Goal: Task Accomplishment & Management: Manage account settings

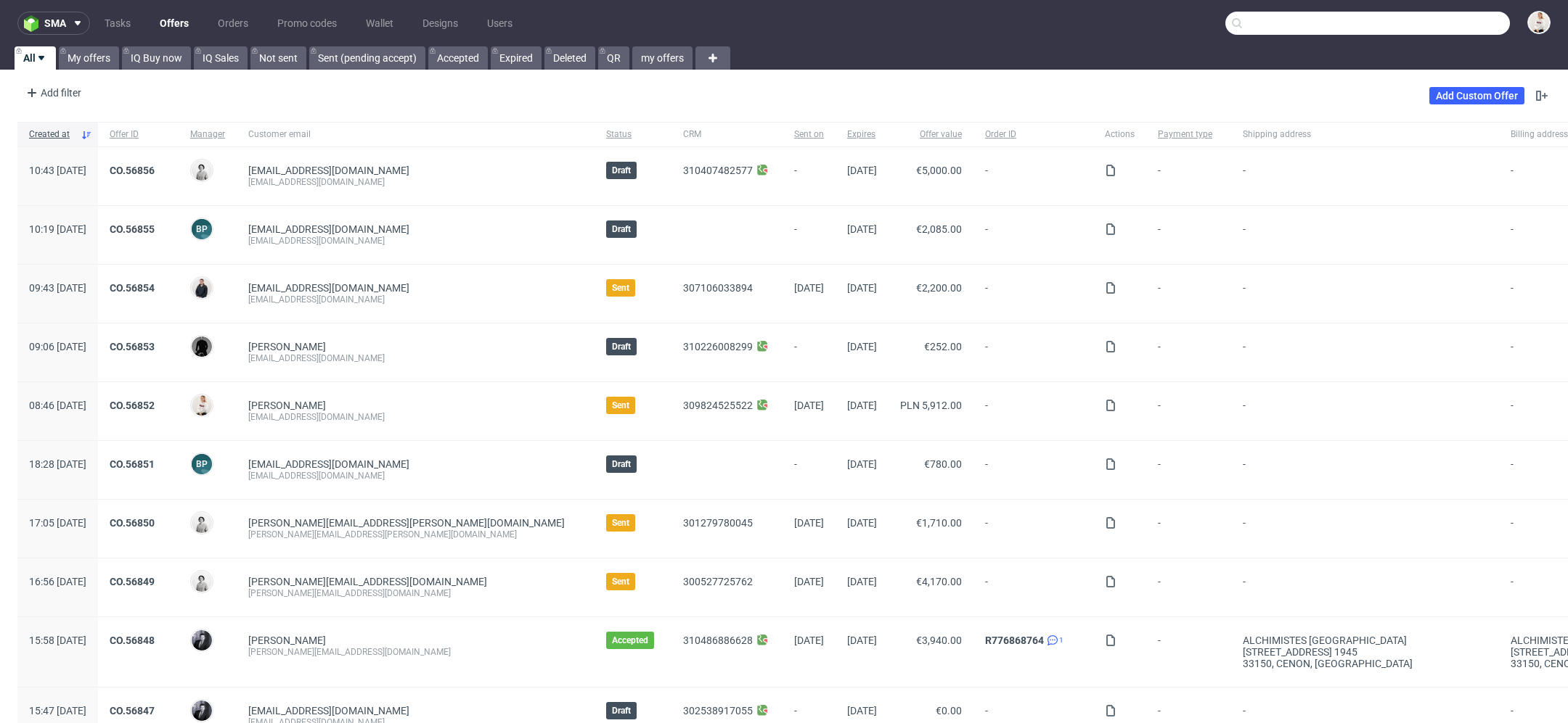
click at [1430, 24] on input "text" at bounding box center [1368, 23] width 285 height 23
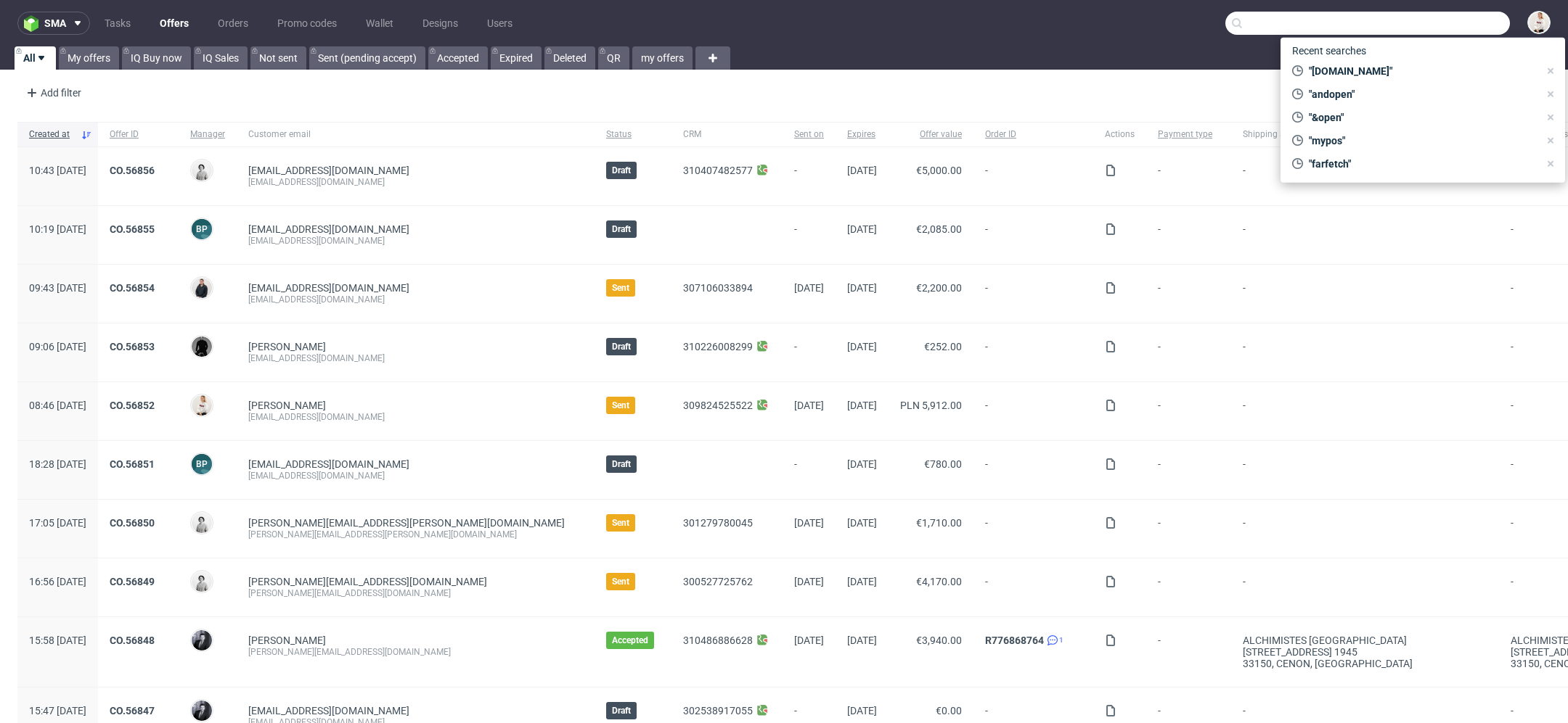
paste input "m.pastore@pharmaflex.com"
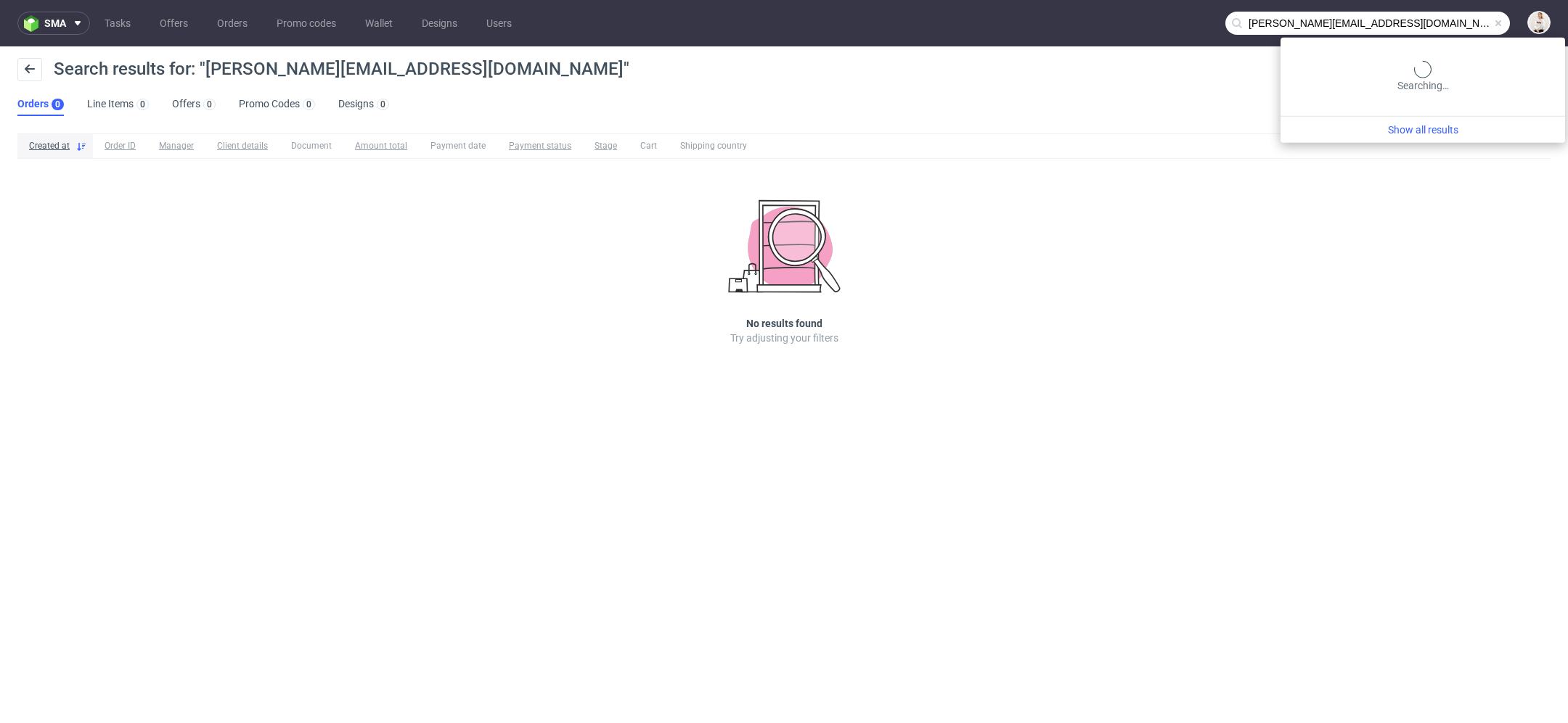
click at [1481, 22] on input "m.pastore@pharmaflex.com" at bounding box center [1368, 23] width 285 height 23
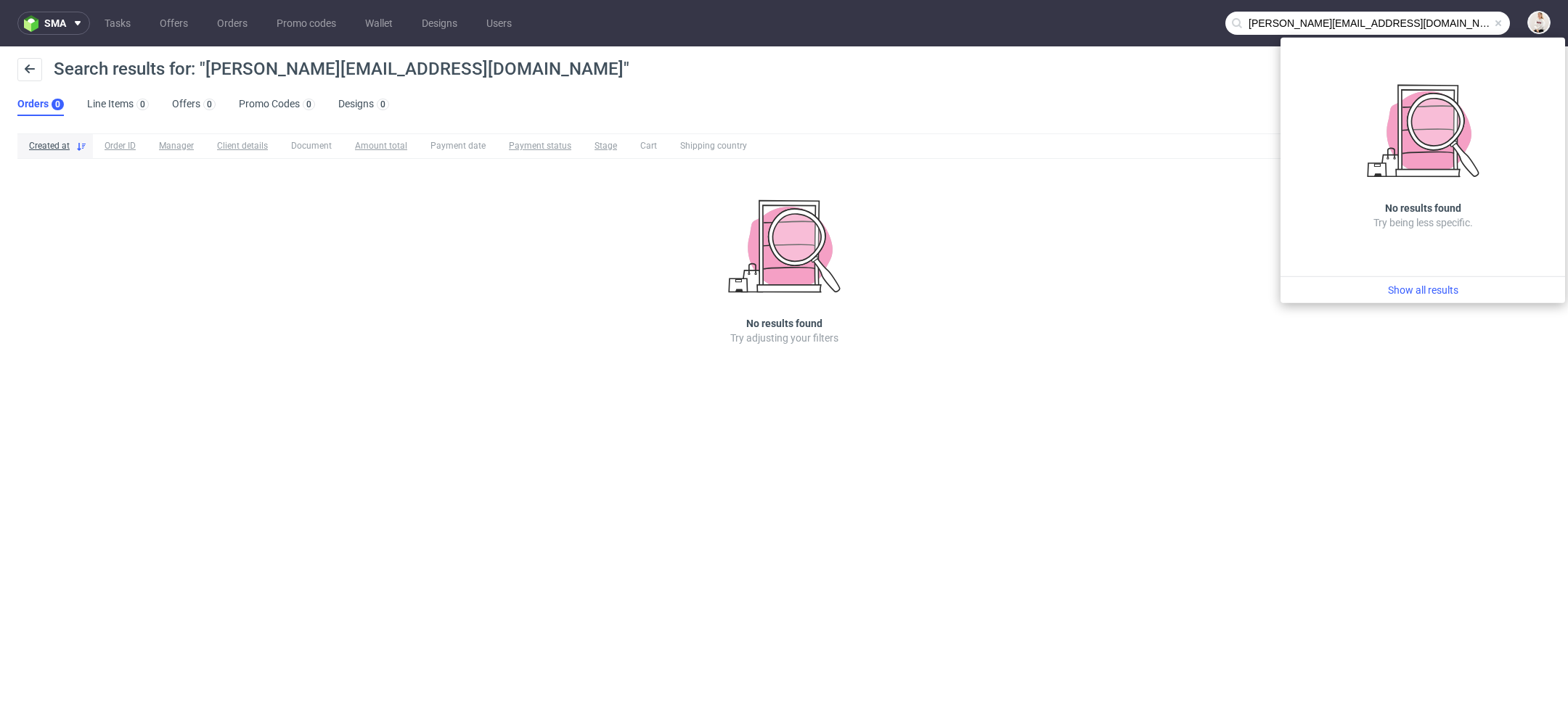
drag, startPoint x: 1306, startPoint y: 25, endPoint x: 1036, endPoint y: 20, distance: 270.0
click at [1036, 20] on nav "sma Tasks Offers Orders Promo codes Wallet Designs Users m.pastore@pharmaflex.c…" at bounding box center [784, 23] width 1568 height 46
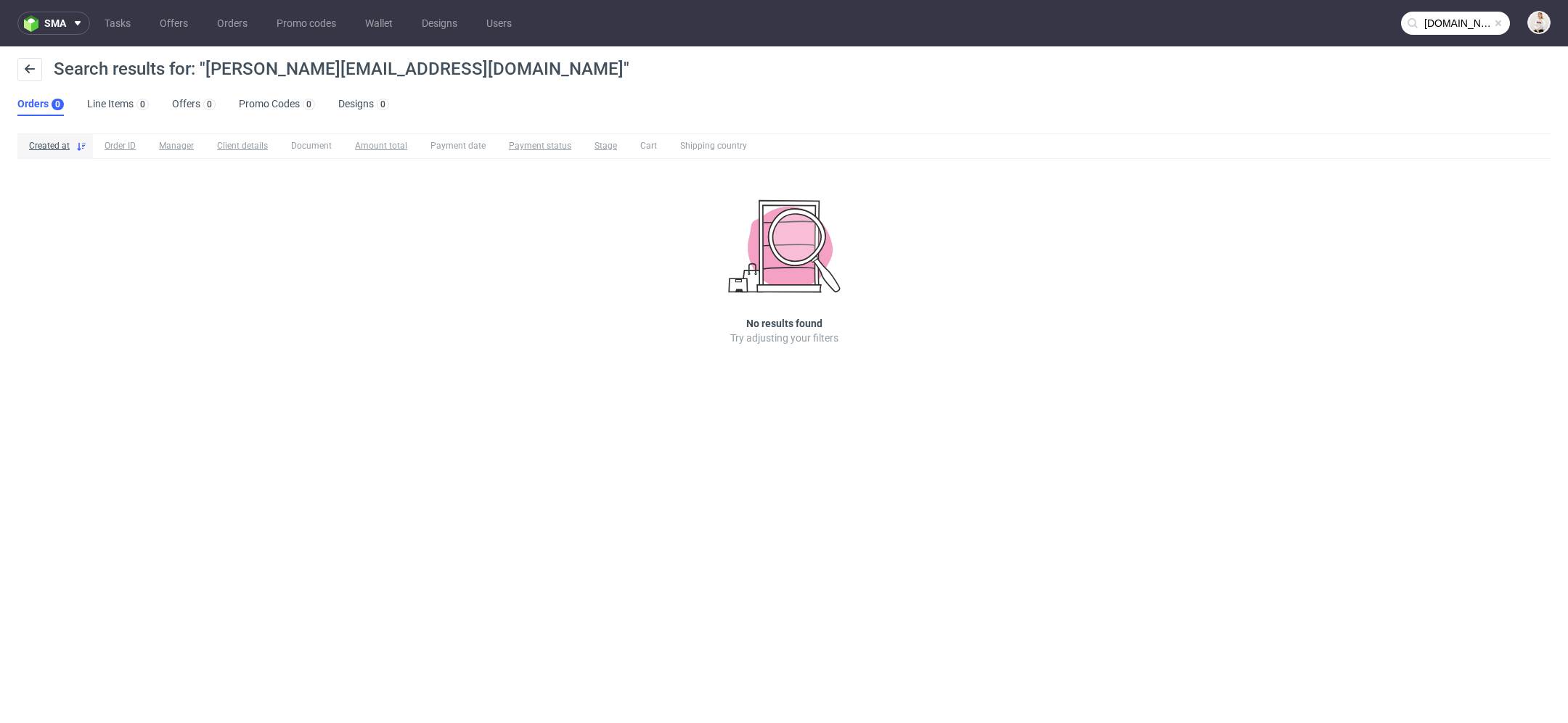
type input "pharmaflex.com"
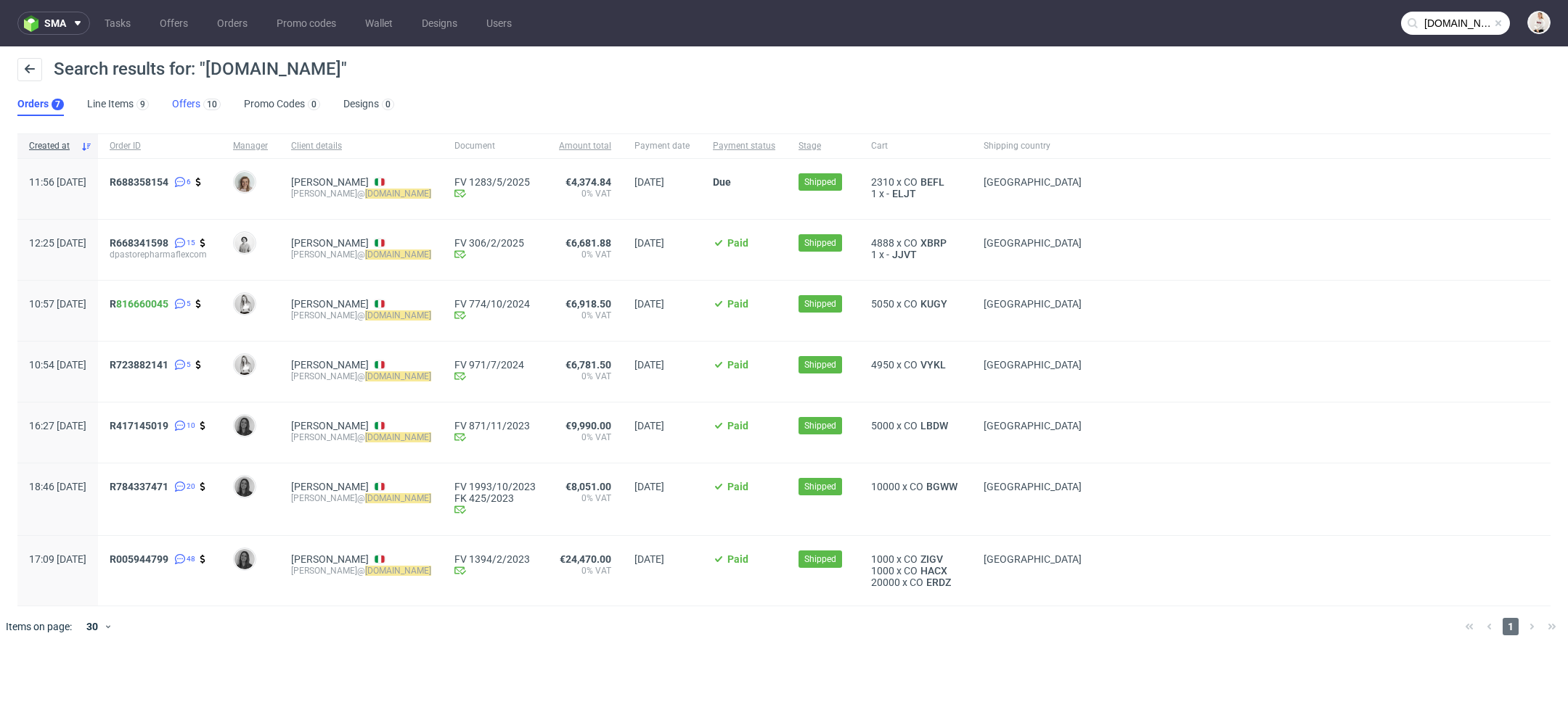
click at [189, 105] on link "Offers 10" at bounding box center [197, 105] width 48 height 23
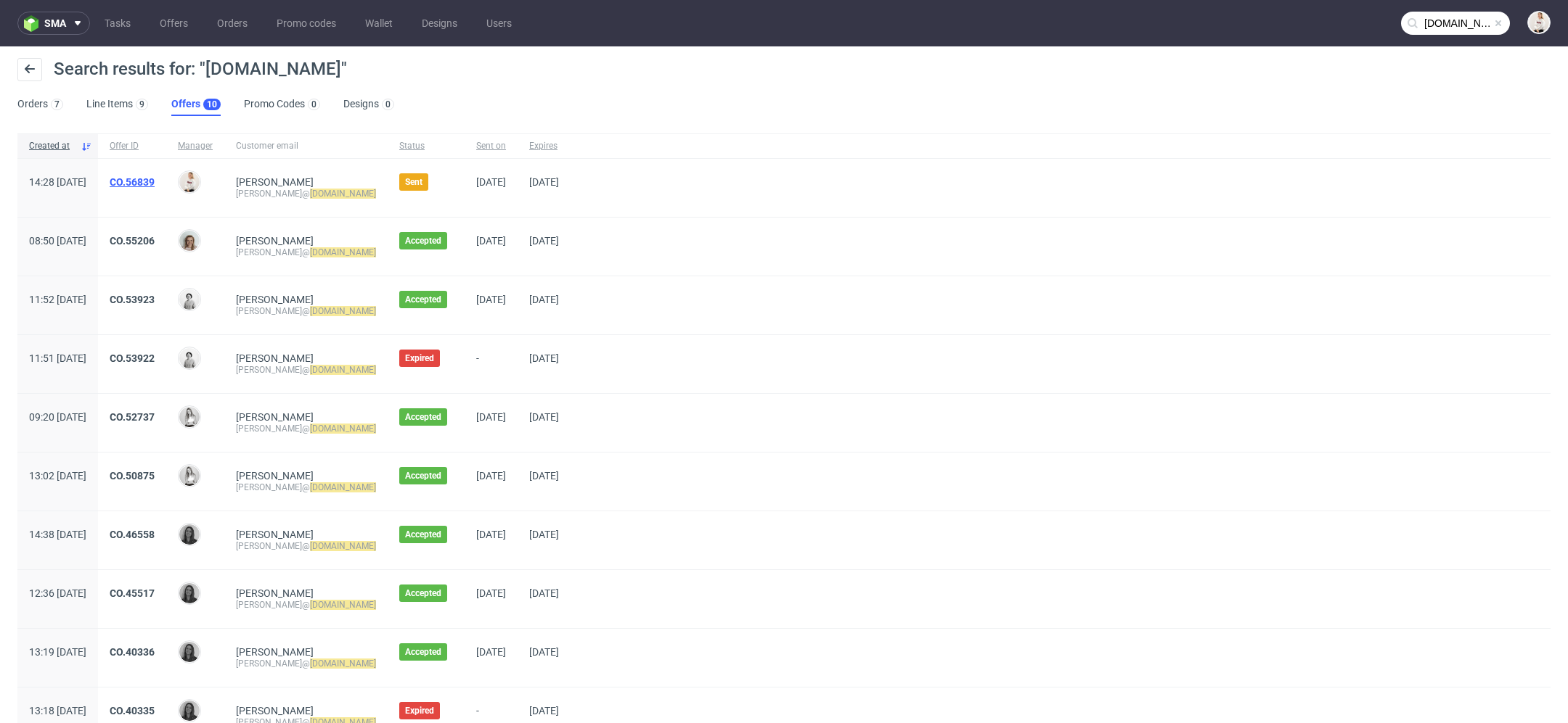
click at [155, 183] on link "CO.56839" at bounding box center [132, 182] width 45 height 12
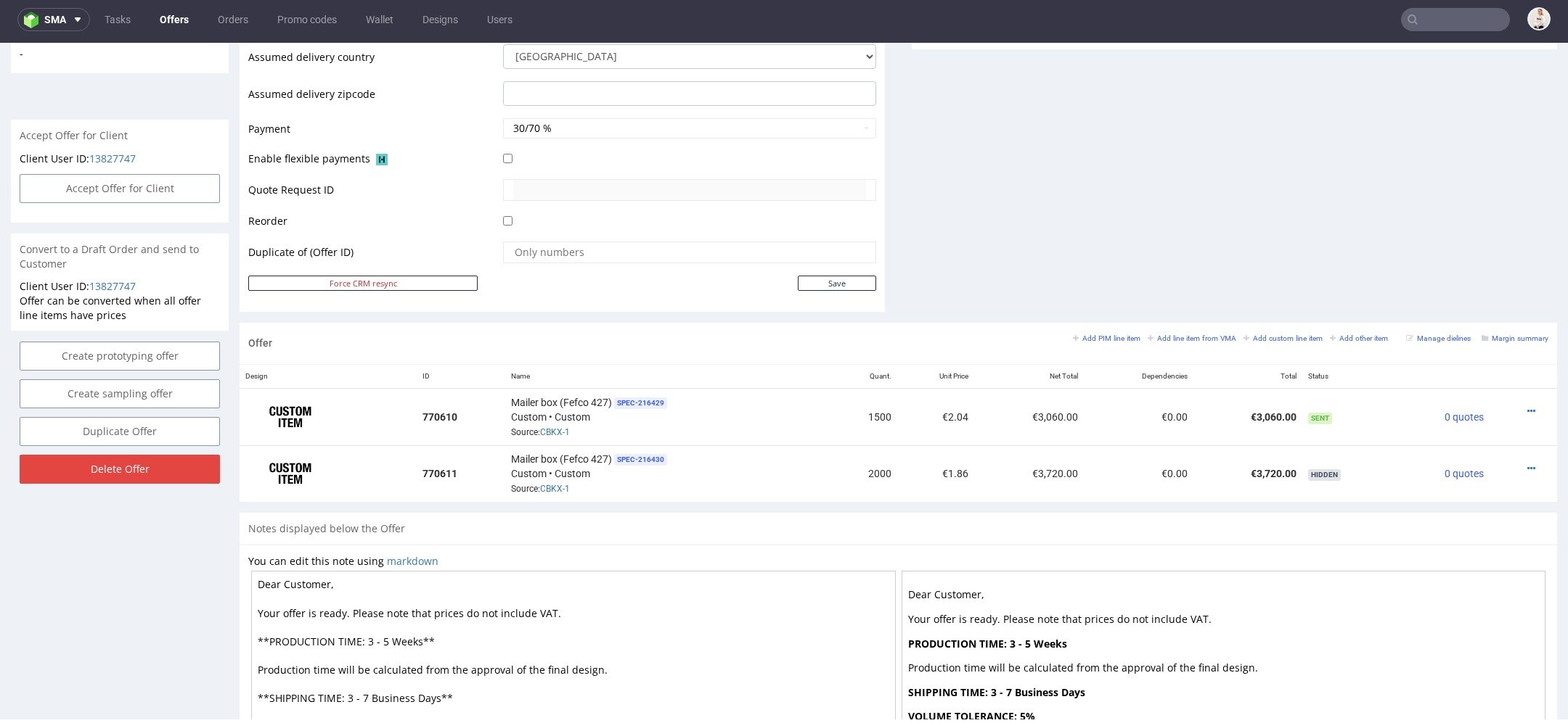
scroll to position [743, 0]
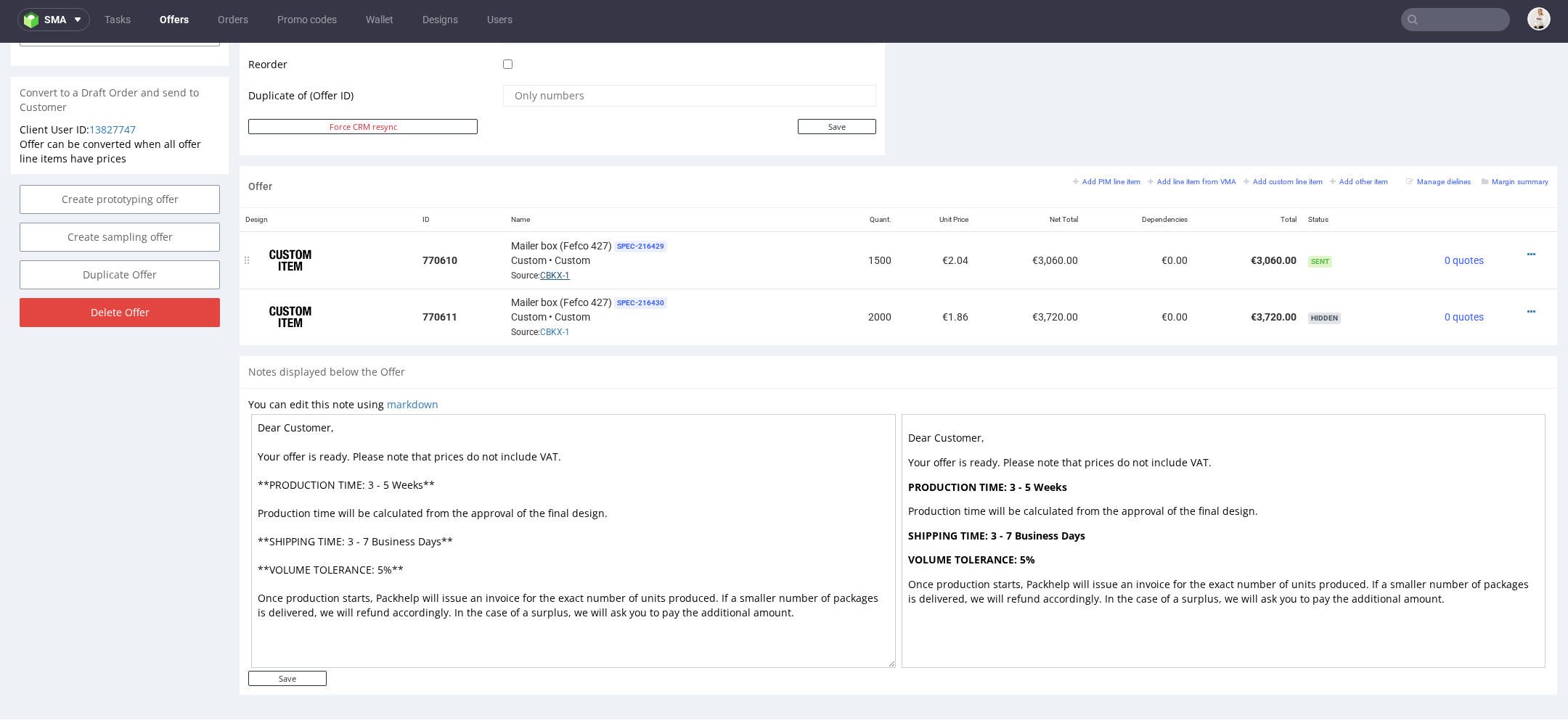
click at [547, 272] on link "CBKX-1" at bounding box center [555, 276] width 30 height 10
click at [164, 12] on link "Offers" at bounding box center [174, 19] width 46 height 23
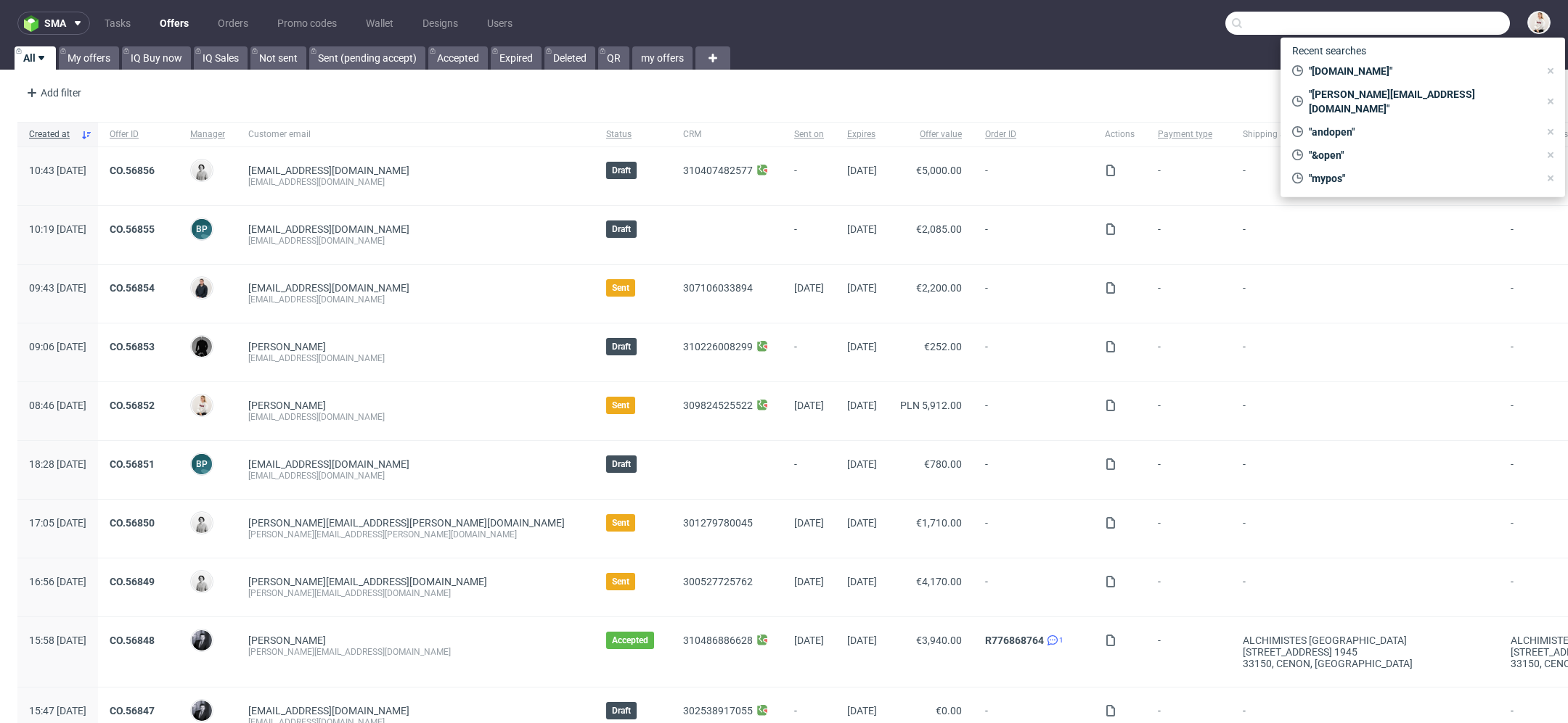
click at [1474, 19] on input "text" at bounding box center [1368, 23] width 285 height 23
click at [1366, 74] on span ""pharmaflex.com"" at bounding box center [1421, 71] width 236 height 15
type input "pharmaflex.com"
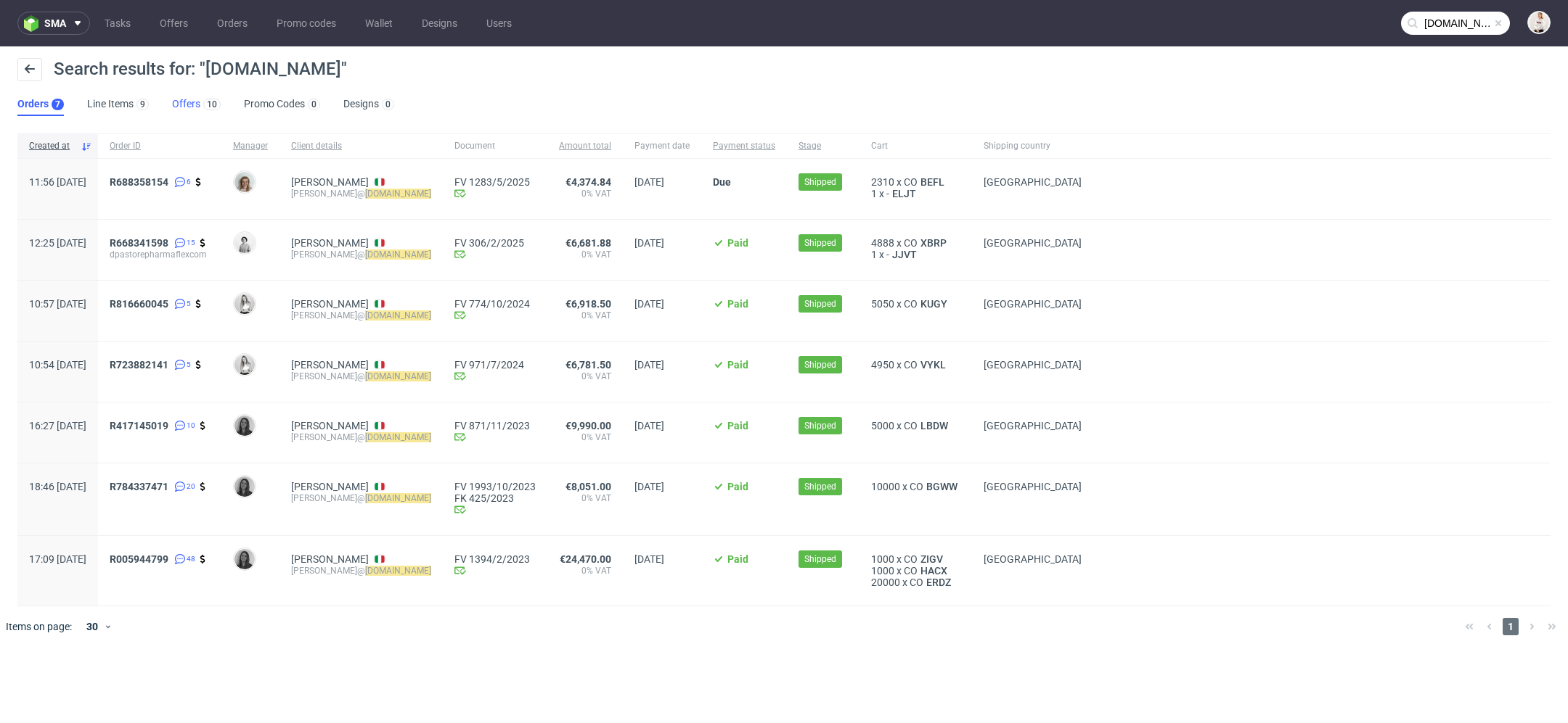
click at [187, 105] on link "Offers 10" at bounding box center [197, 105] width 48 height 23
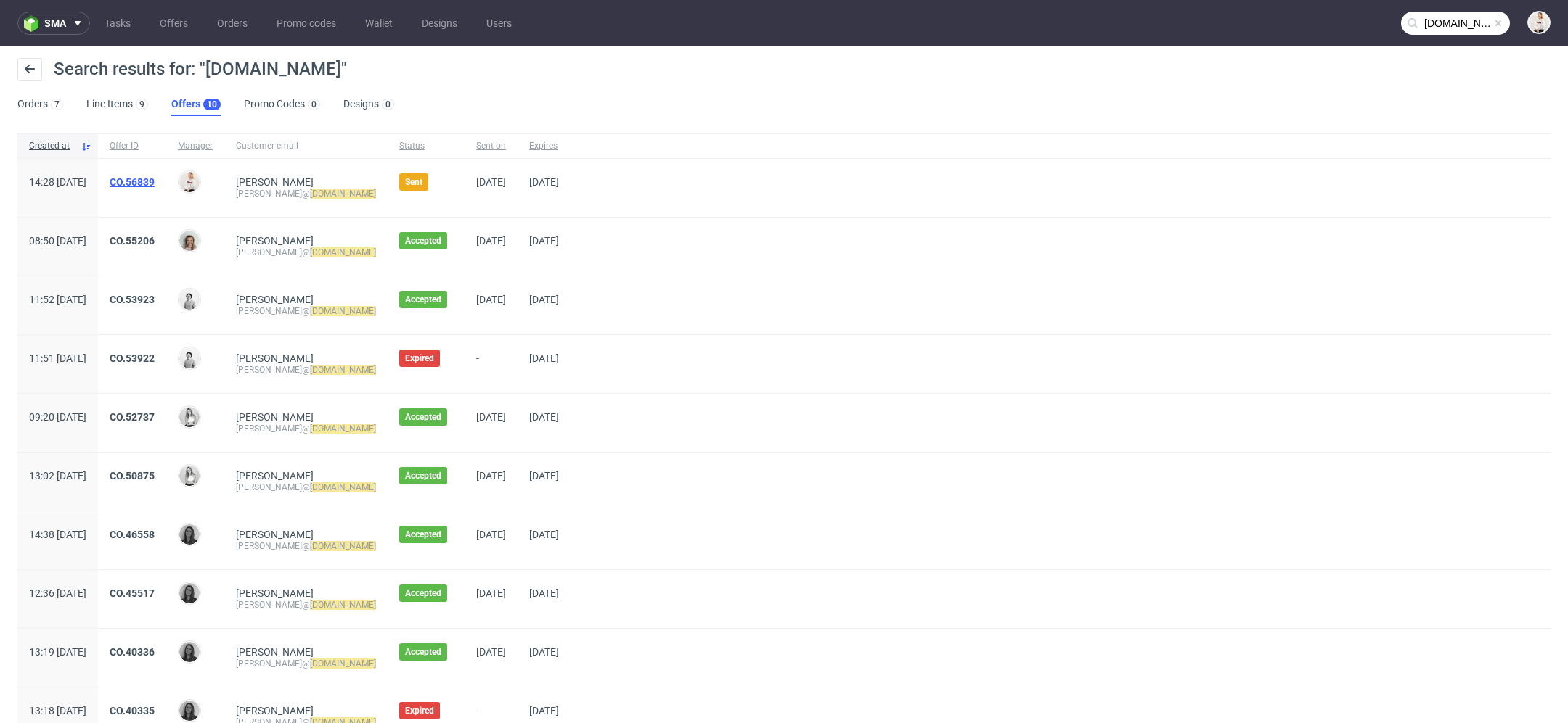
click at [155, 178] on link "CO.56839" at bounding box center [132, 182] width 45 height 12
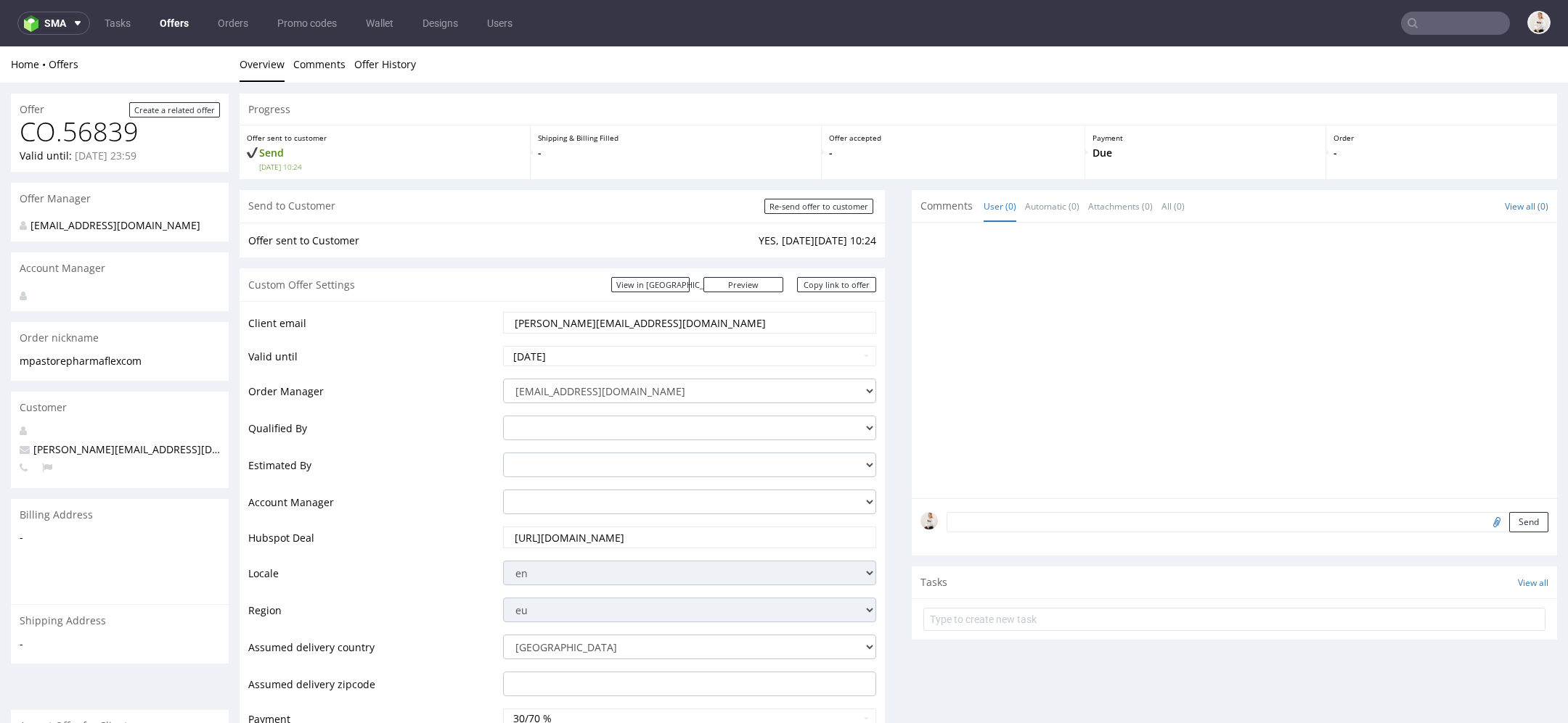
scroll to position [743, 0]
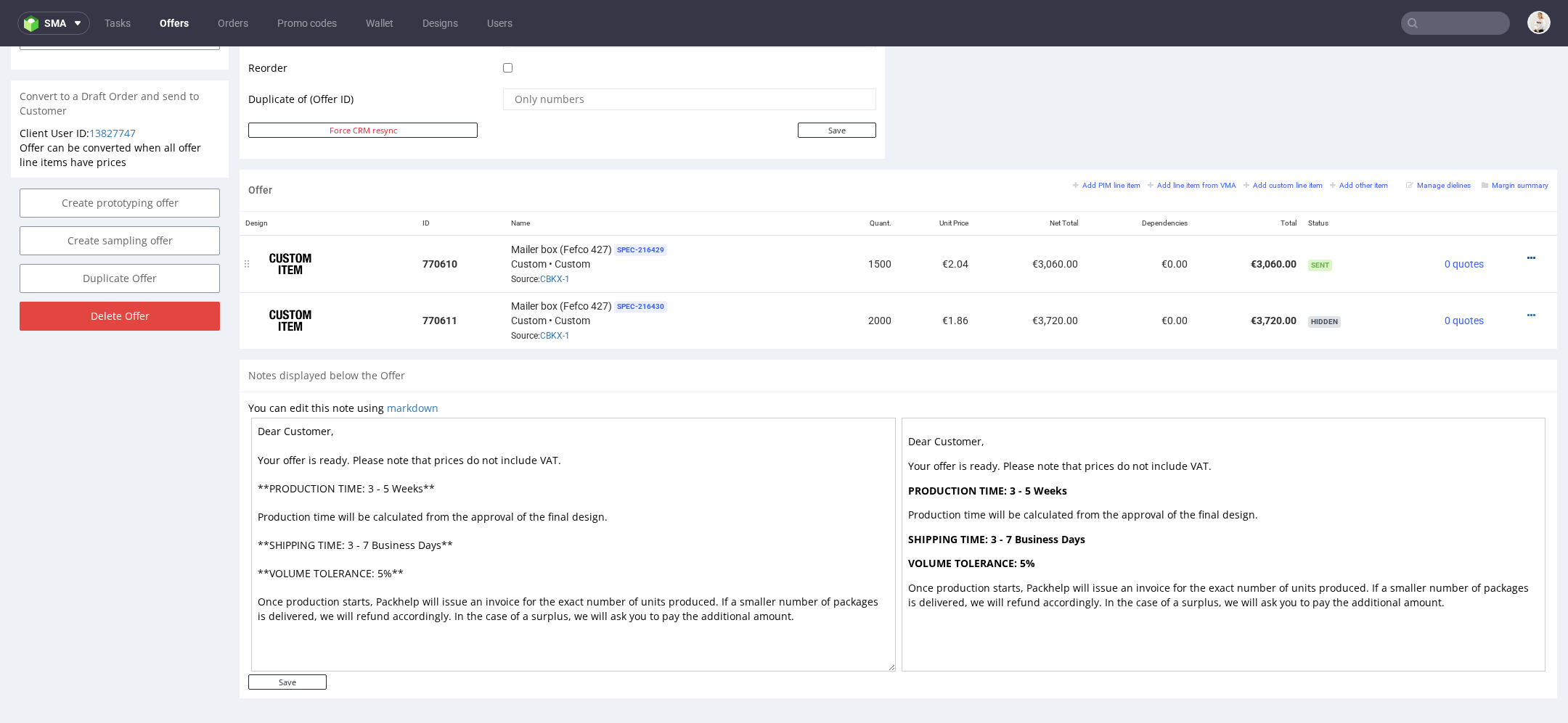
click at [1527, 254] on icon at bounding box center [1531, 258] width 8 height 10
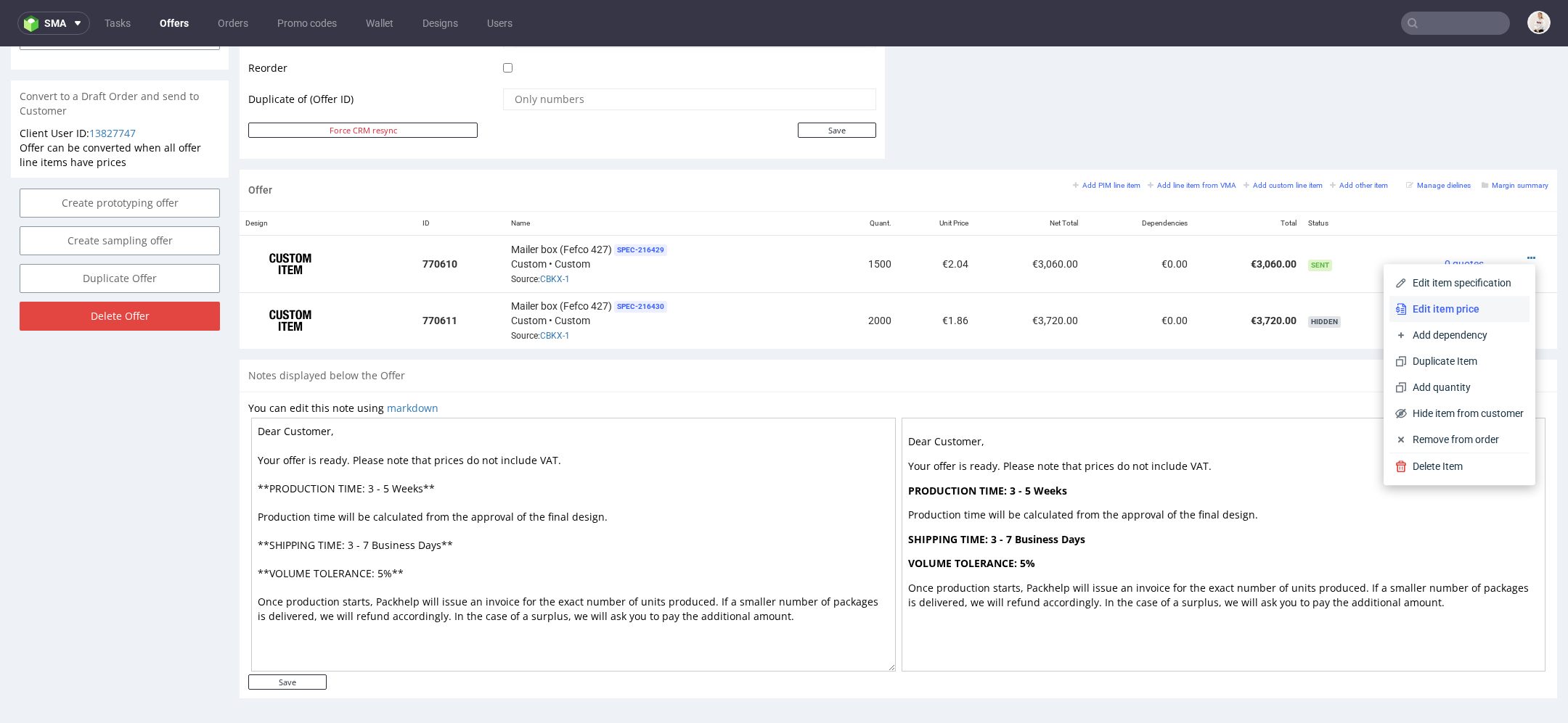
click at [1468, 307] on span "Edit item price" at bounding box center [1464, 309] width 117 height 15
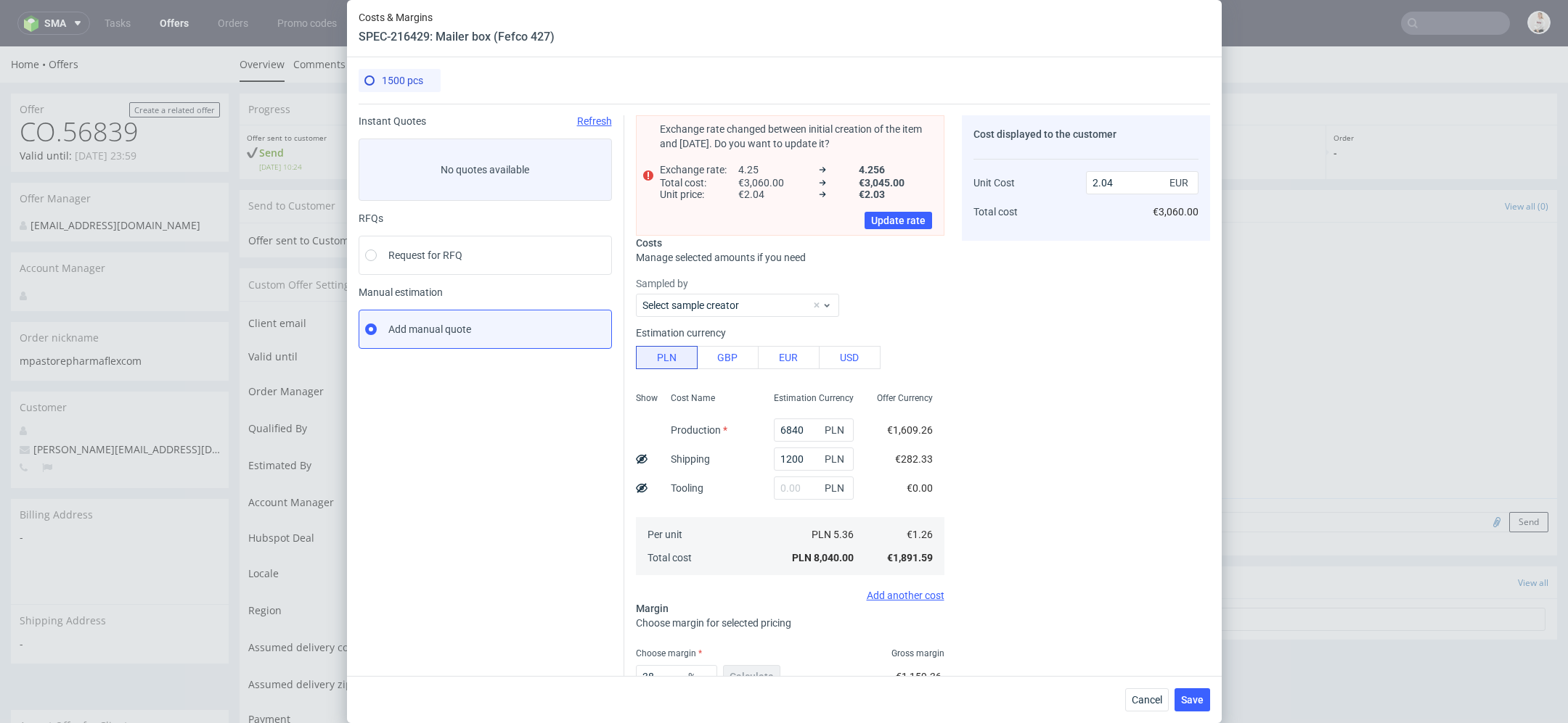
scroll to position [100, 0]
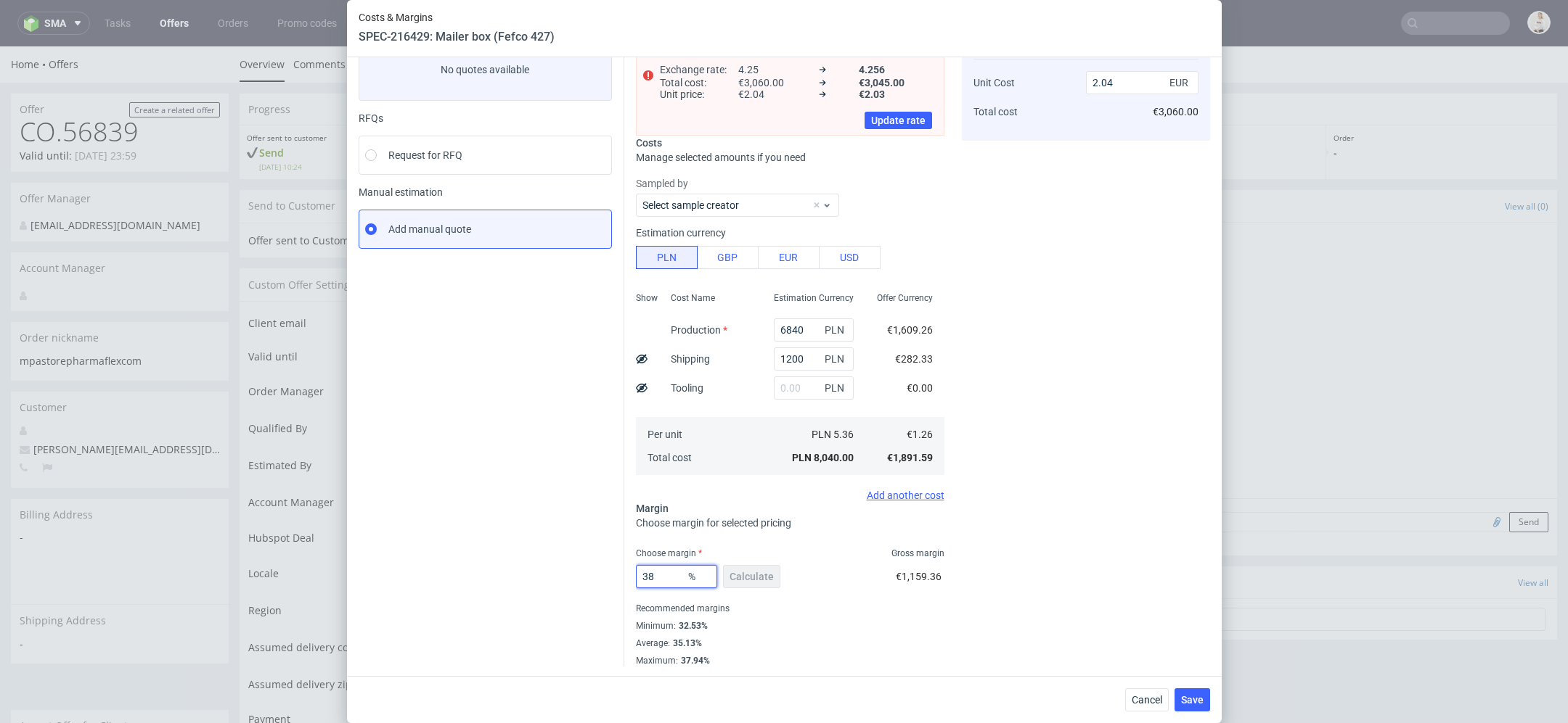
click at [670, 577] on input "38" at bounding box center [676, 577] width 81 height 23
type input "3"
type input "1.3"
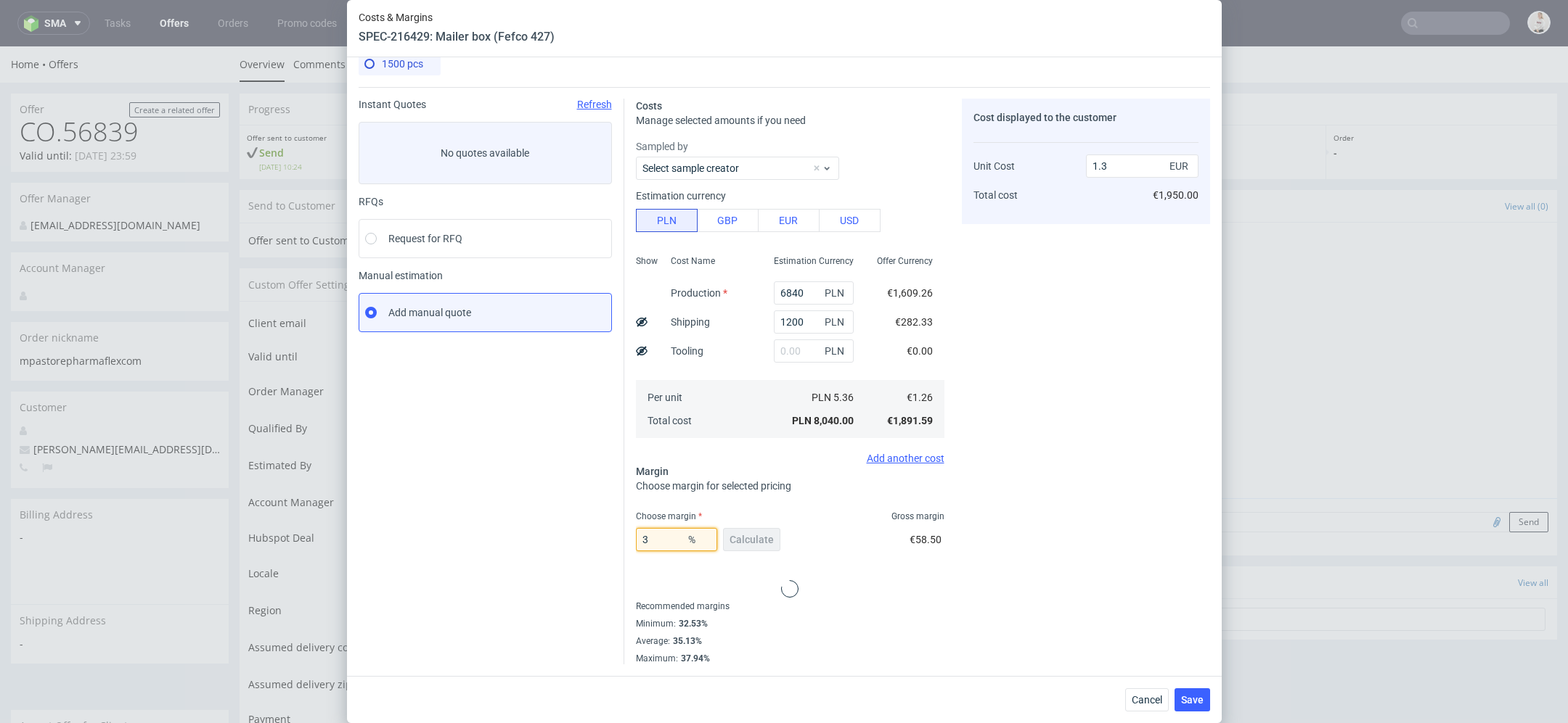
type input "37"
type input "2"
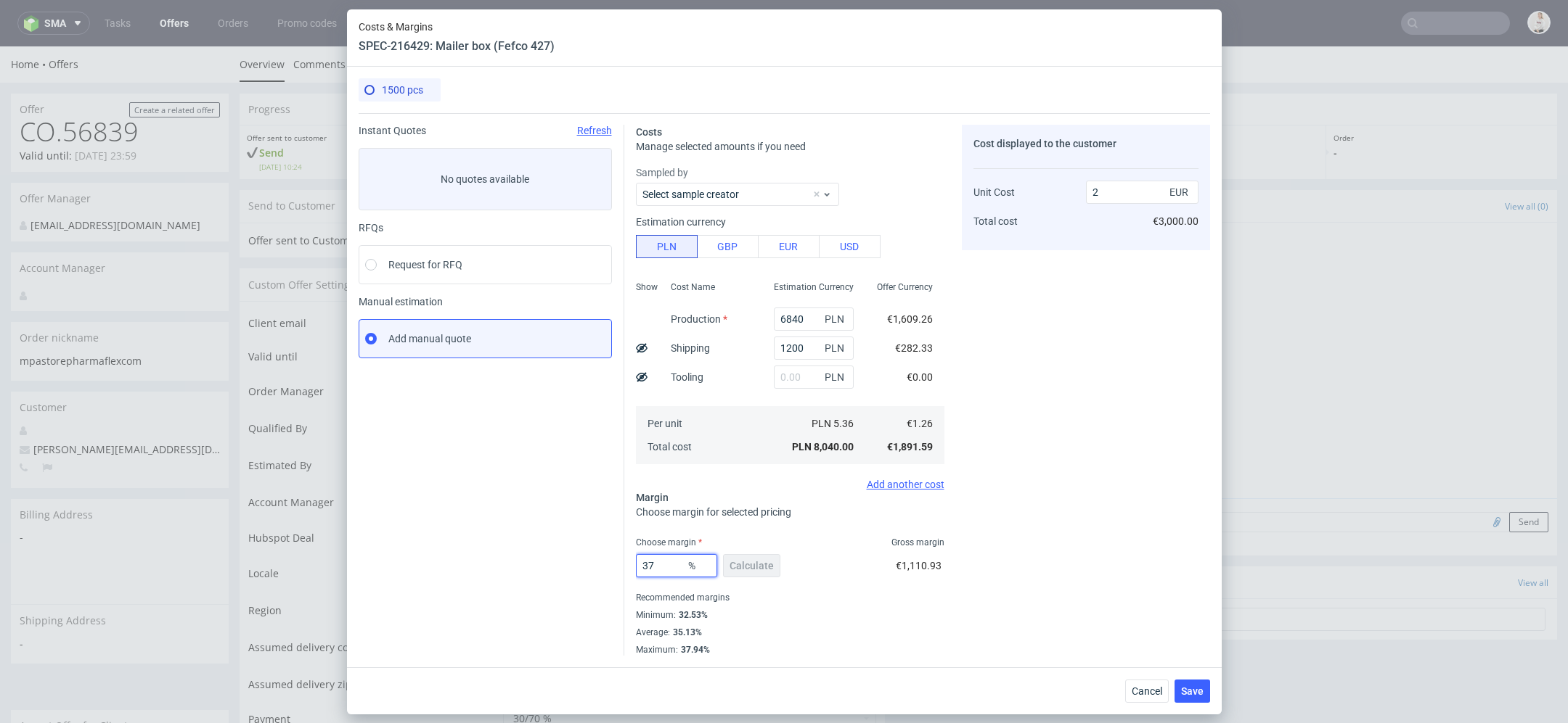
scroll to position [0, 0]
type input "35"
type input "1.94"
type input "38"
type input "2.04"
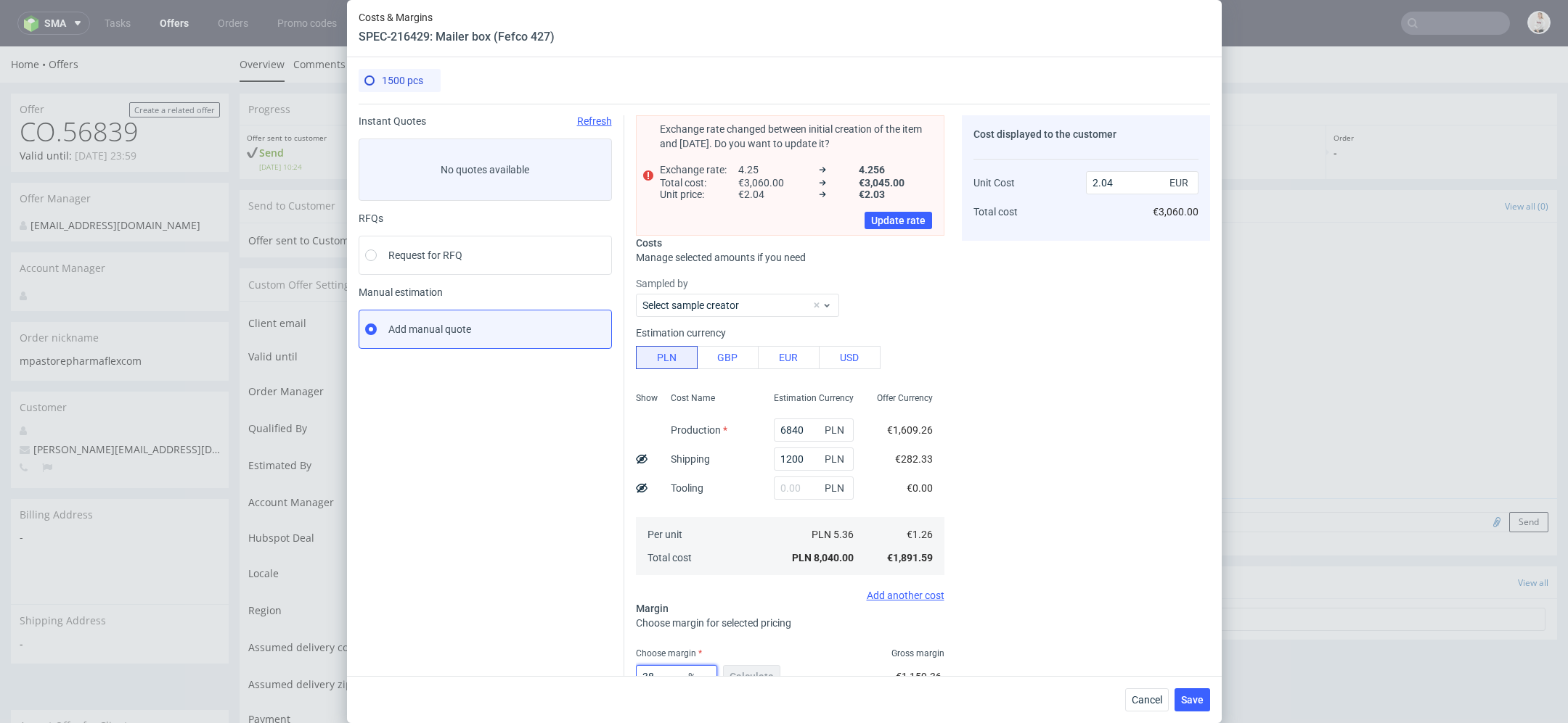
scroll to position [100, 0]
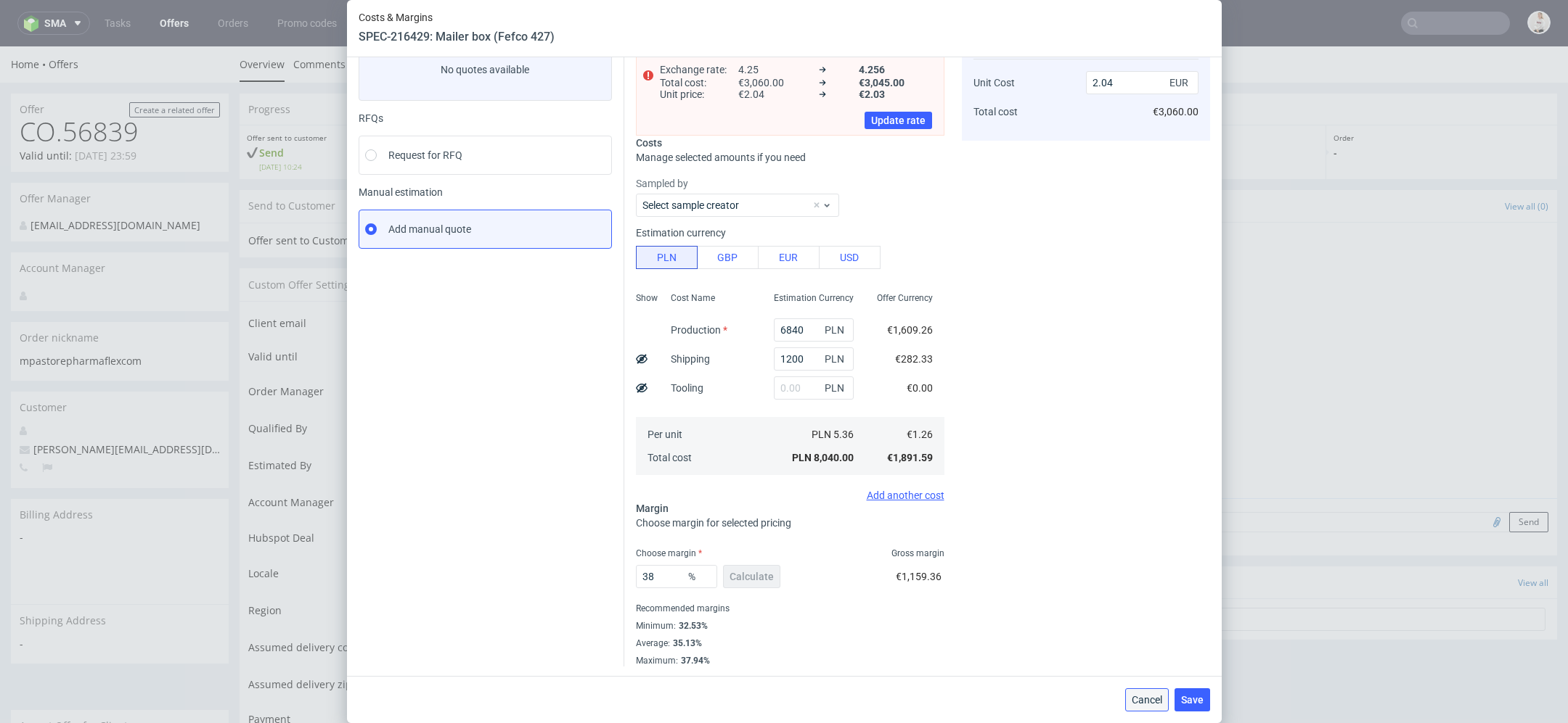
click at [1152, 704] on span "Cancel" at bounding box center [1146, 700] width 30 height 10
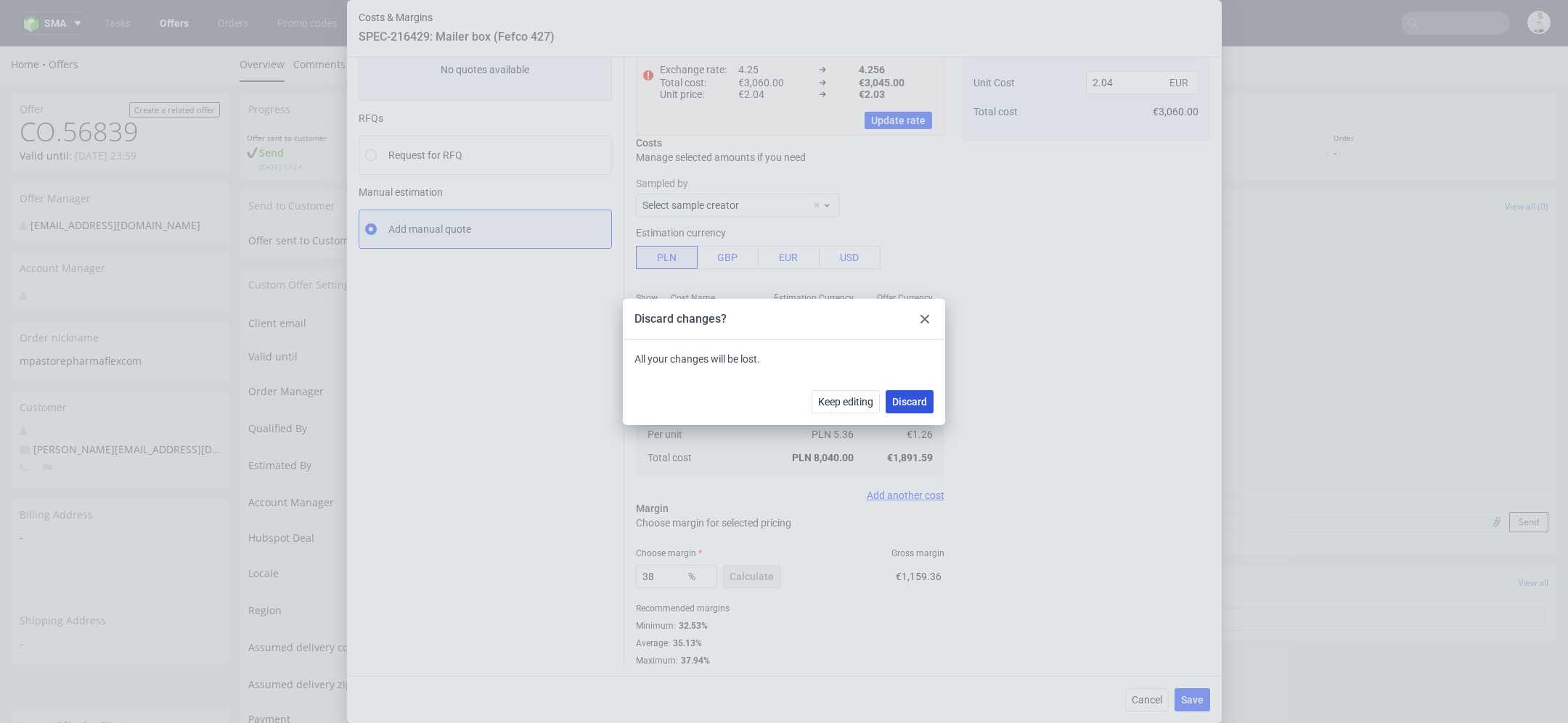
click at [909, 402] on span "Discard" at bounding box center [909, 402] width 35 height 10
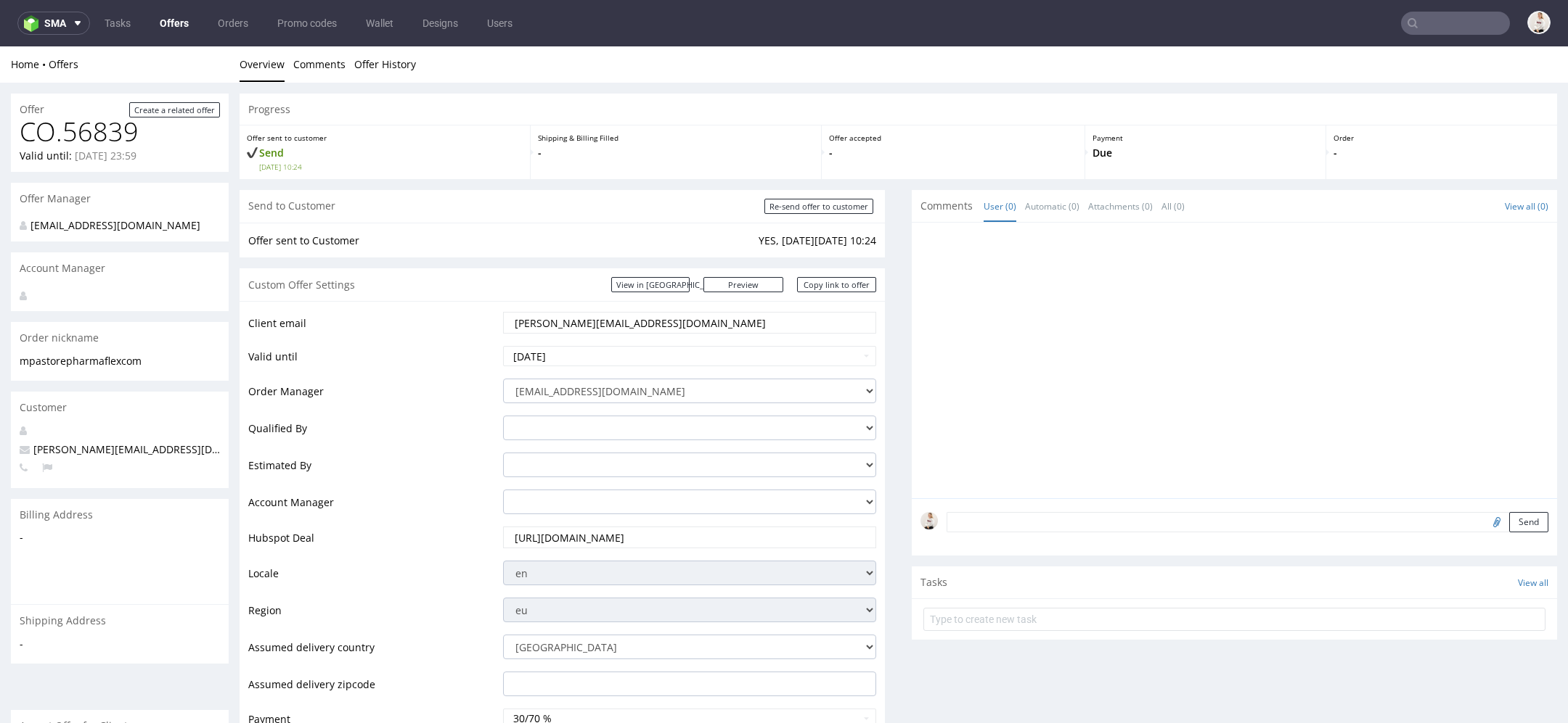
click at [161, 10] on nav "sma Tasks Offers Orders Promo codes Wallet Designs Users" at bounding box center [784, 23] width 1568 height 46
click at [172, 24] on link "Offers" at bounding box center [174, 23] width 46 height 23
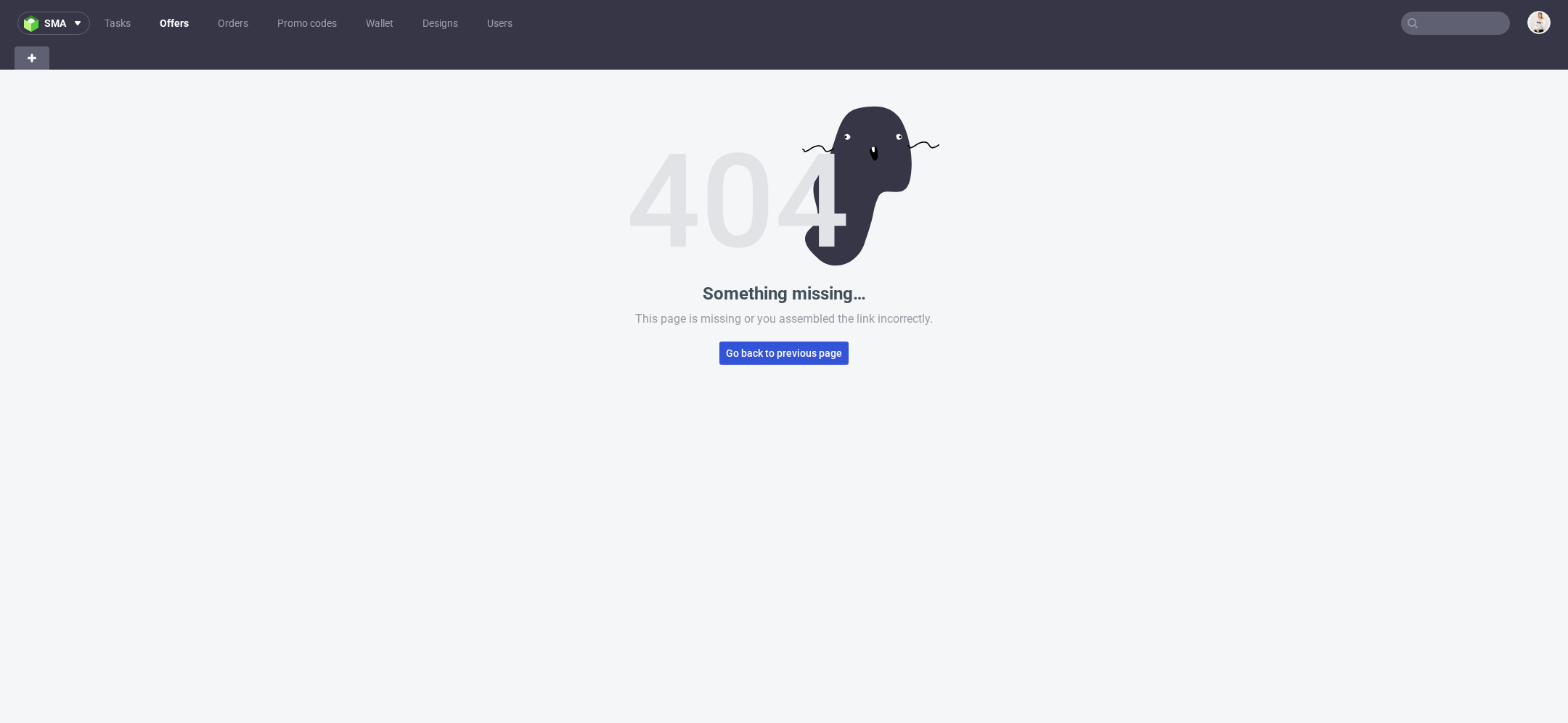
click at [762, 348] on span "Go back to previous page" at bounding box center [784, 353] width 116 height 10
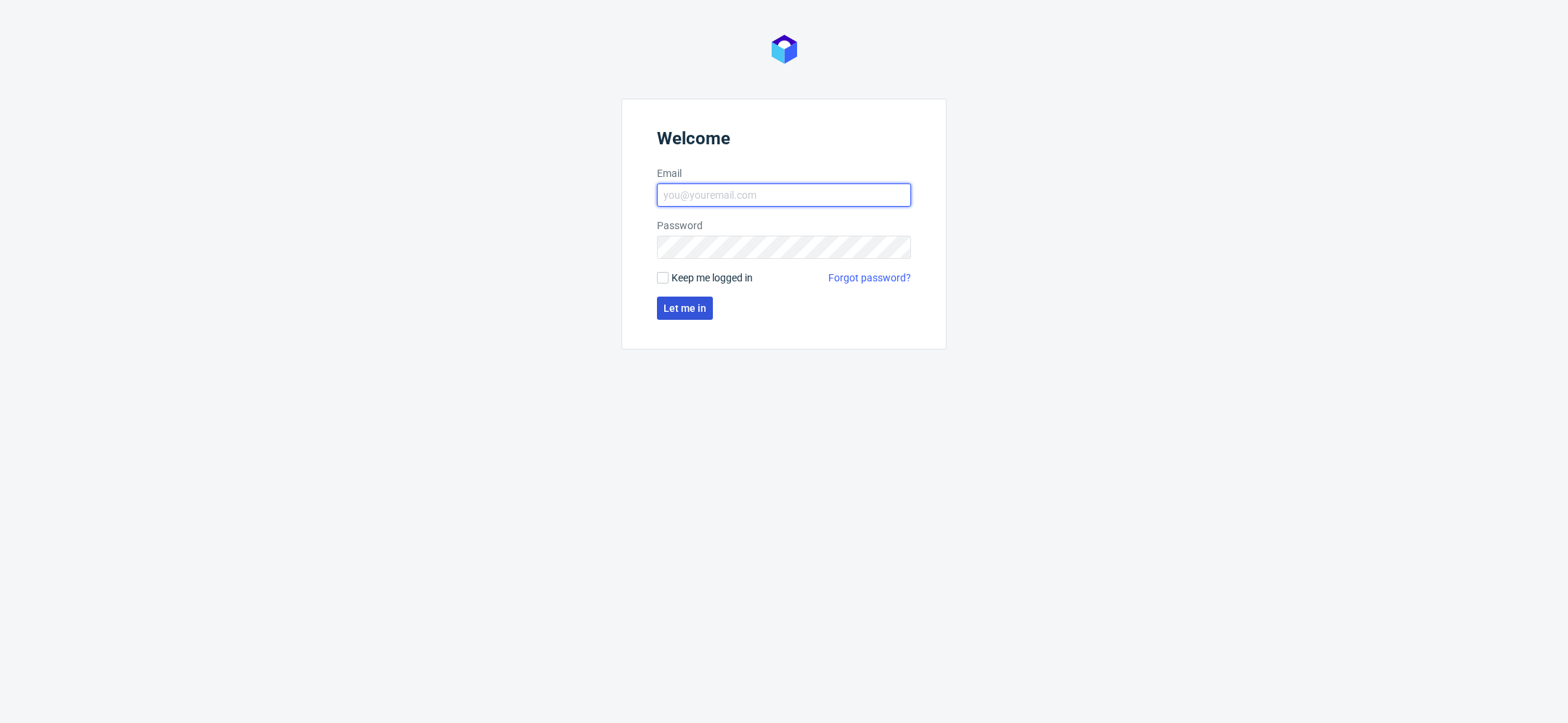
type input "[EMAIL_ADDRESS][DOMAIN_NAME]"
click at [679, 311] on span "Let me in" at bounding box center [685, 308] width 43 height 10
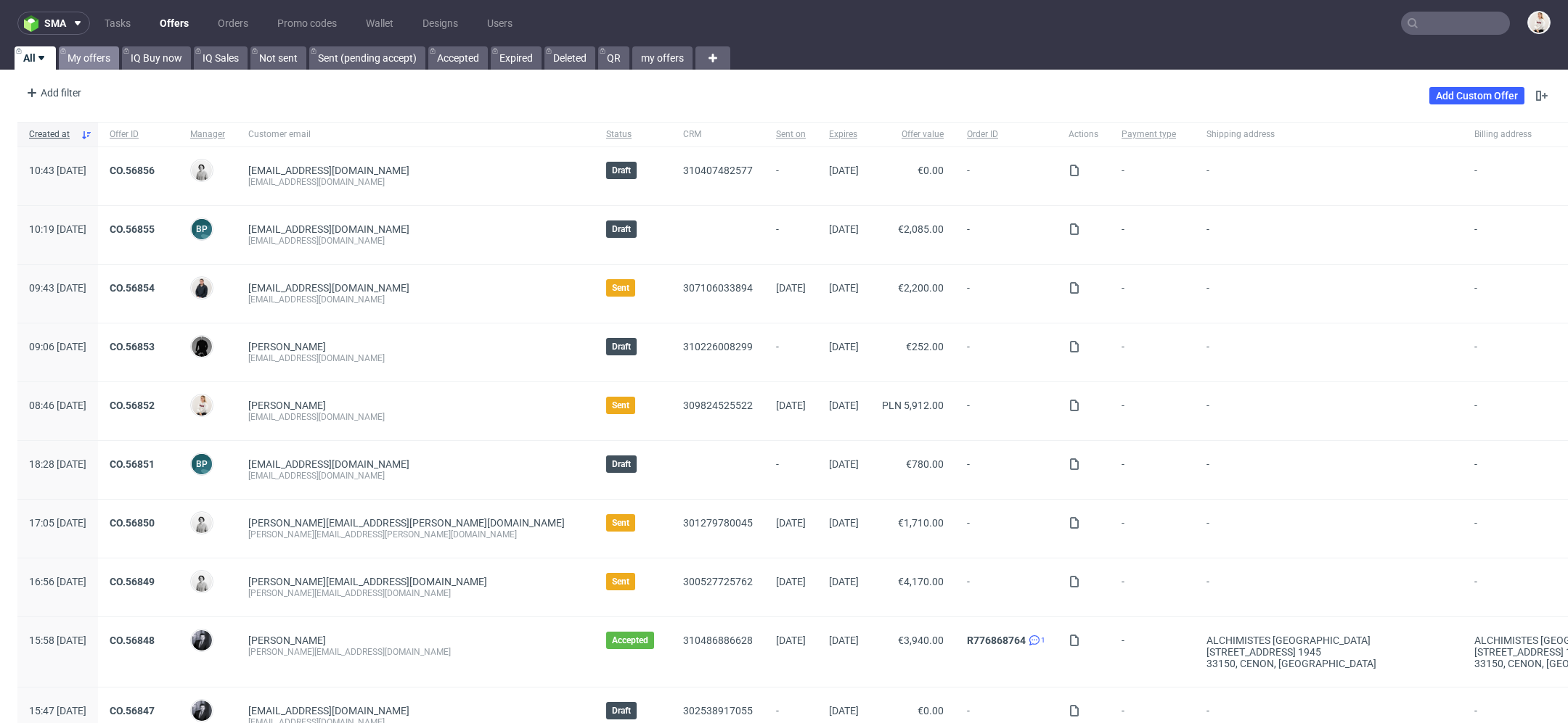
click at [92, 51] on link "My offers" at bounding box center [89, 58] width 60 height 23
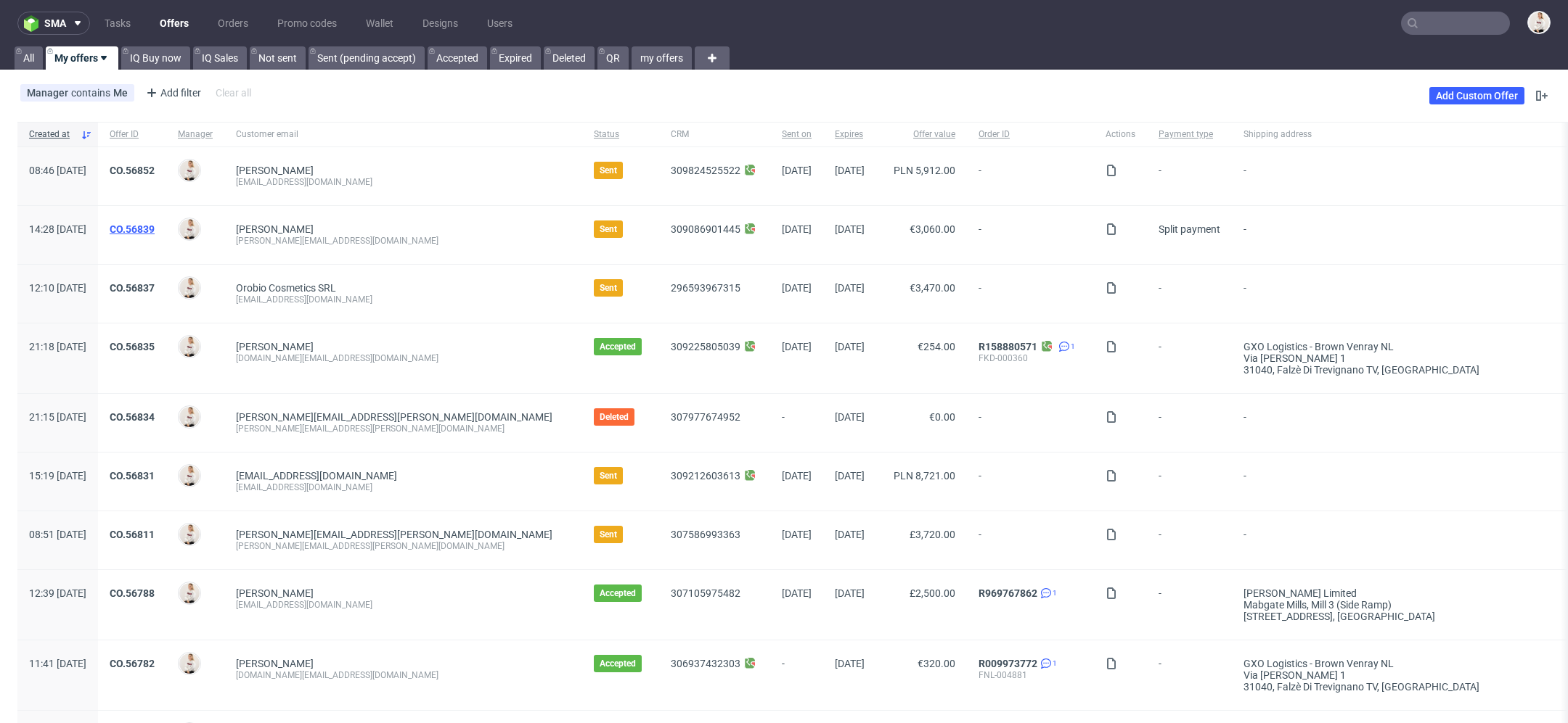
click at [155, 227] on link "CO.56839" at bounding box center [132, 229] width 45 height 12
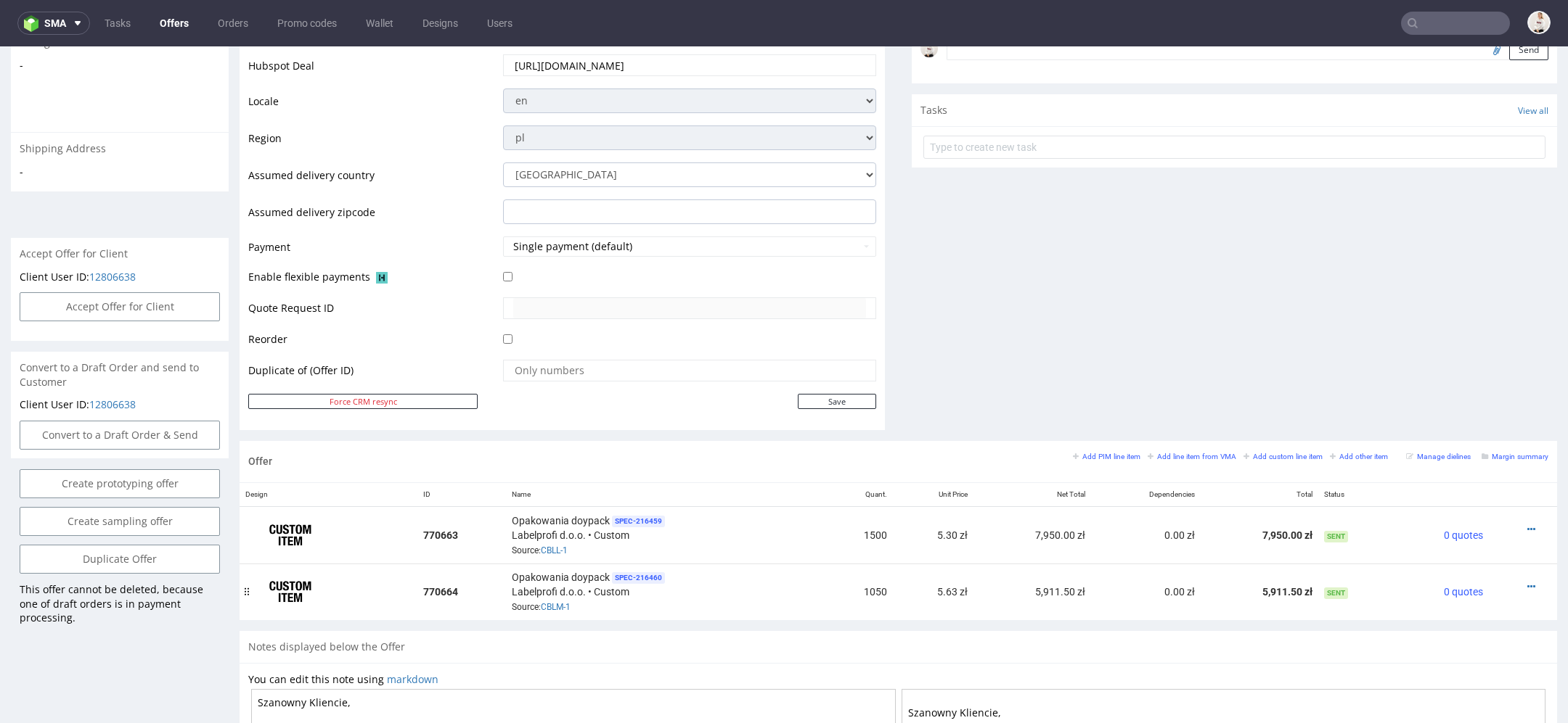
scroll to position [497, 0]
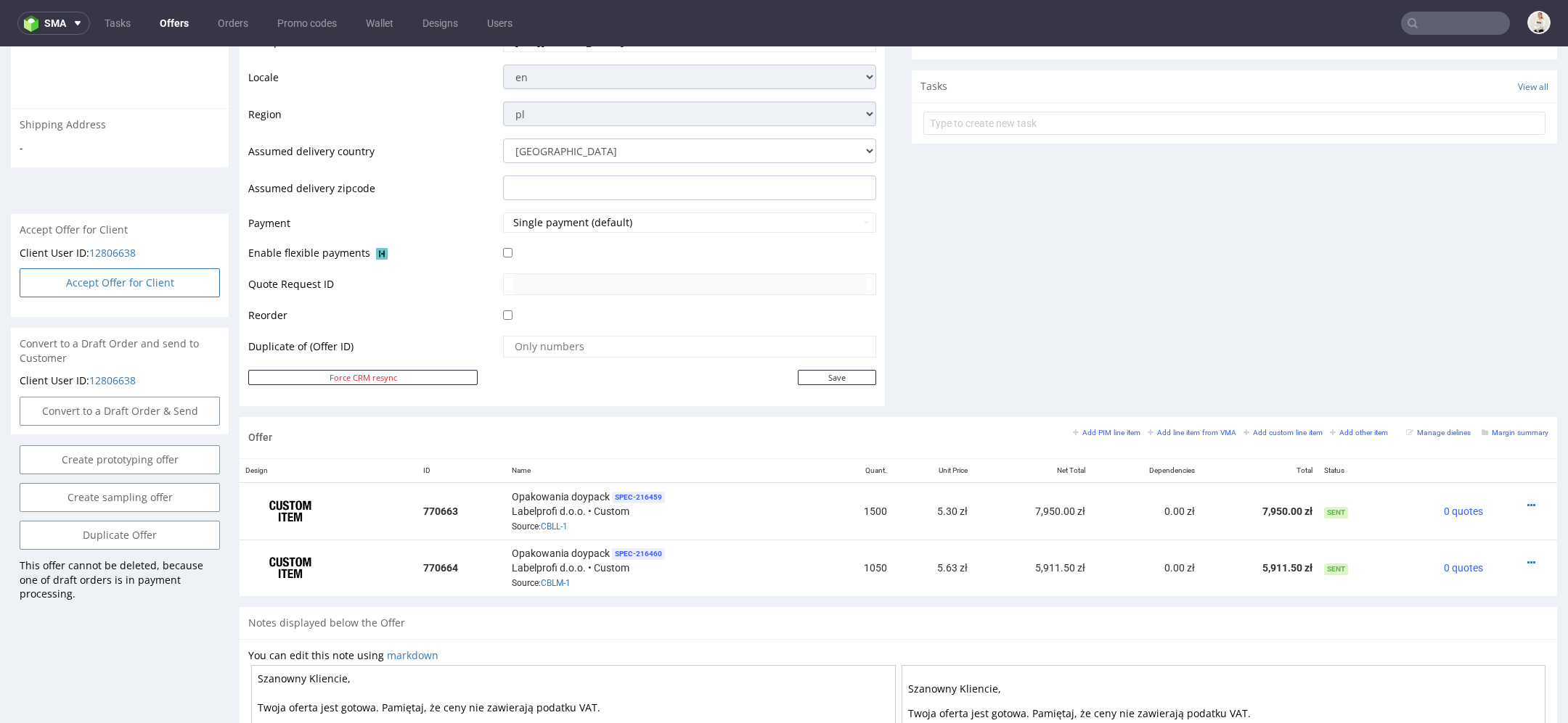
click at [143, 283] on button "Accept Offer for Client" at bounding box center [119, 283] width 200 height 29
select select "179"
select select "2526"
select select "b2b"
select select "179"
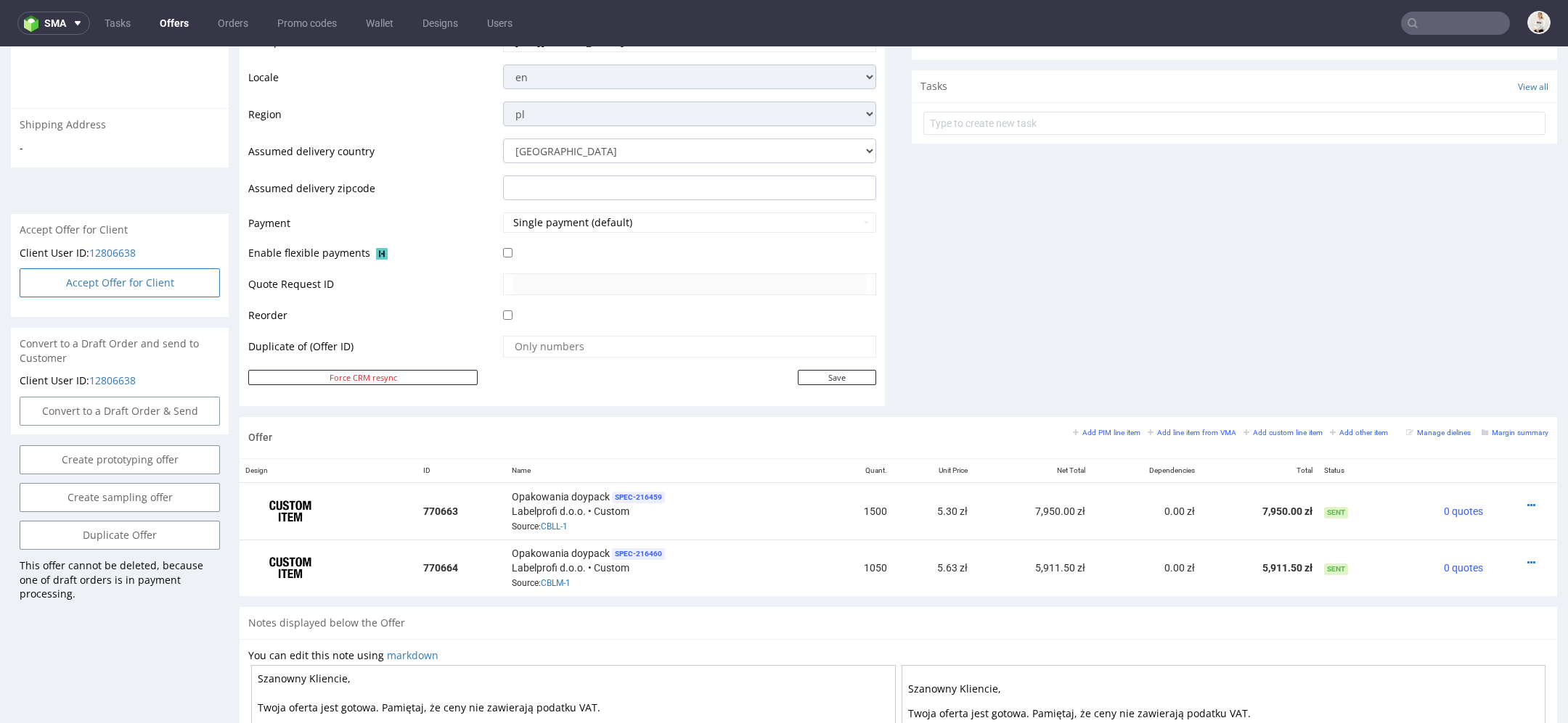
select select "2526"
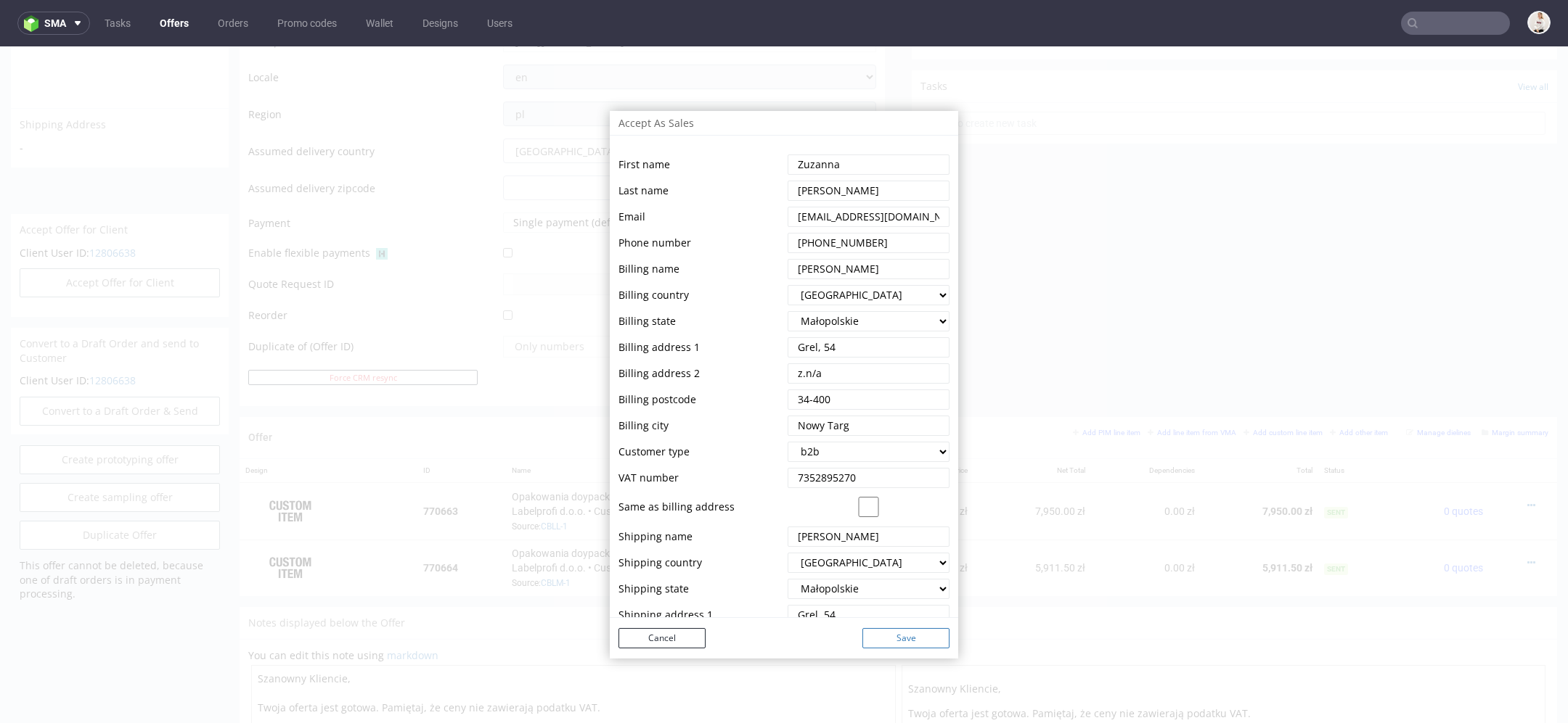
click at [929, 638] on button "Save" at bounding box center [906, 638] width 87 height 20
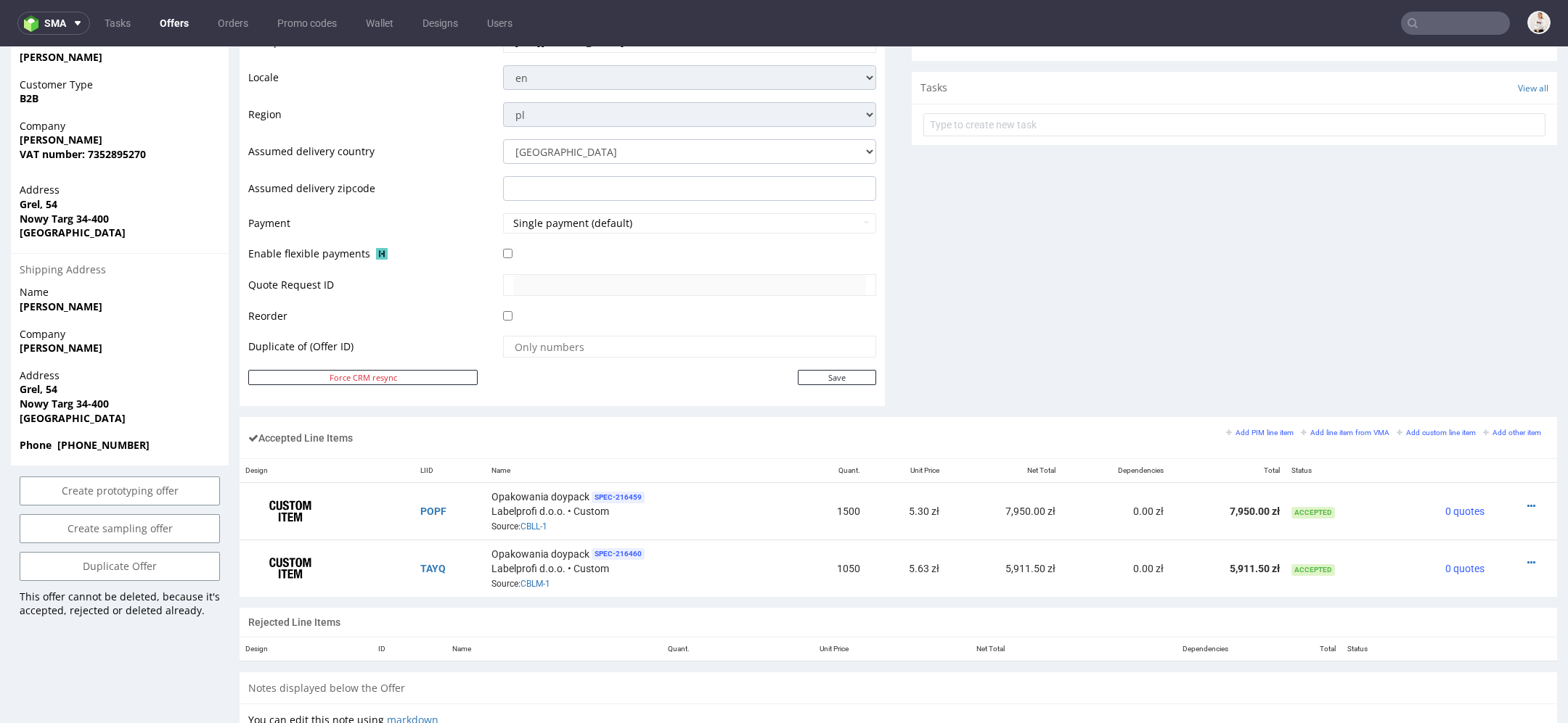
scroll to position [0, 0]
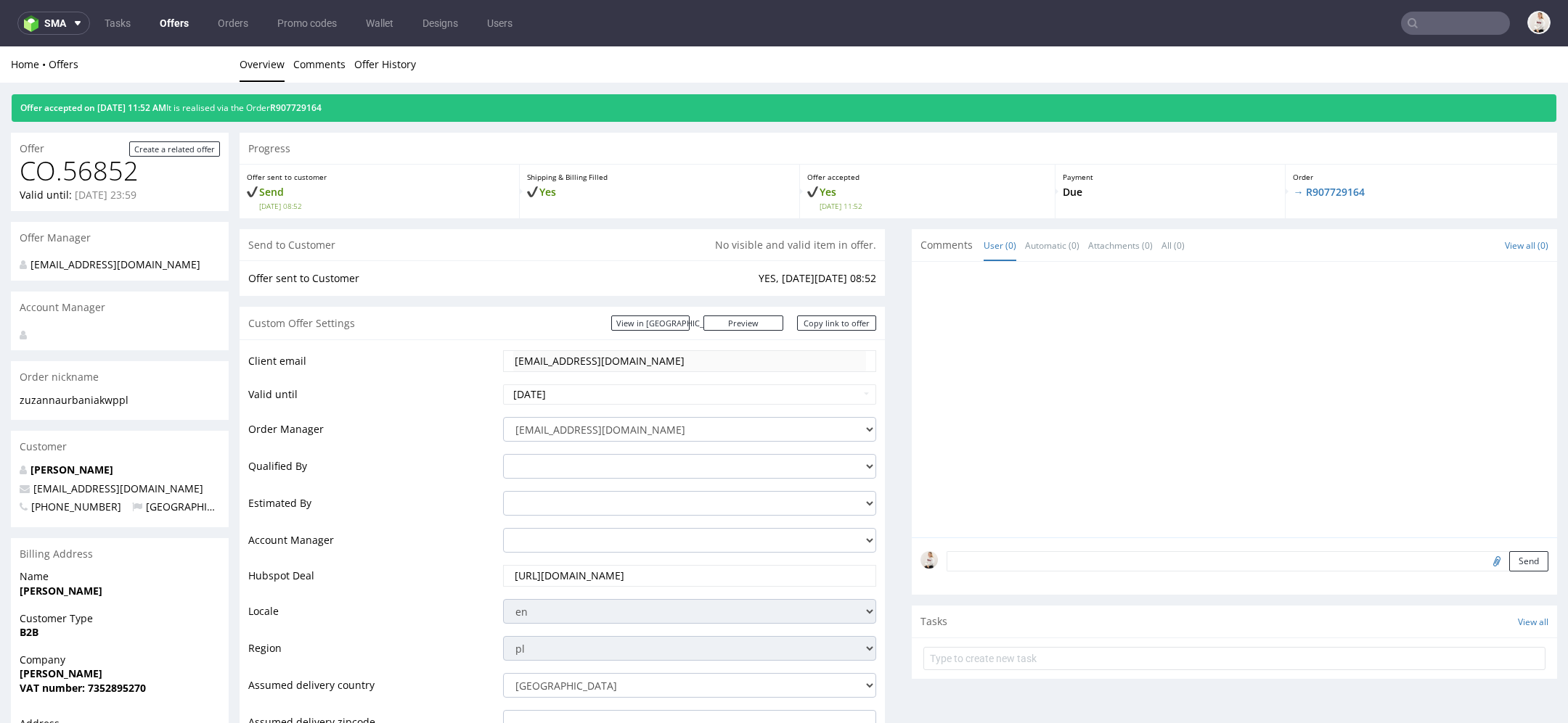
click at [500, 363] on td "zuzannaurbaniak@wp.pl" at bounding box center [688, 365] width 377 height 34
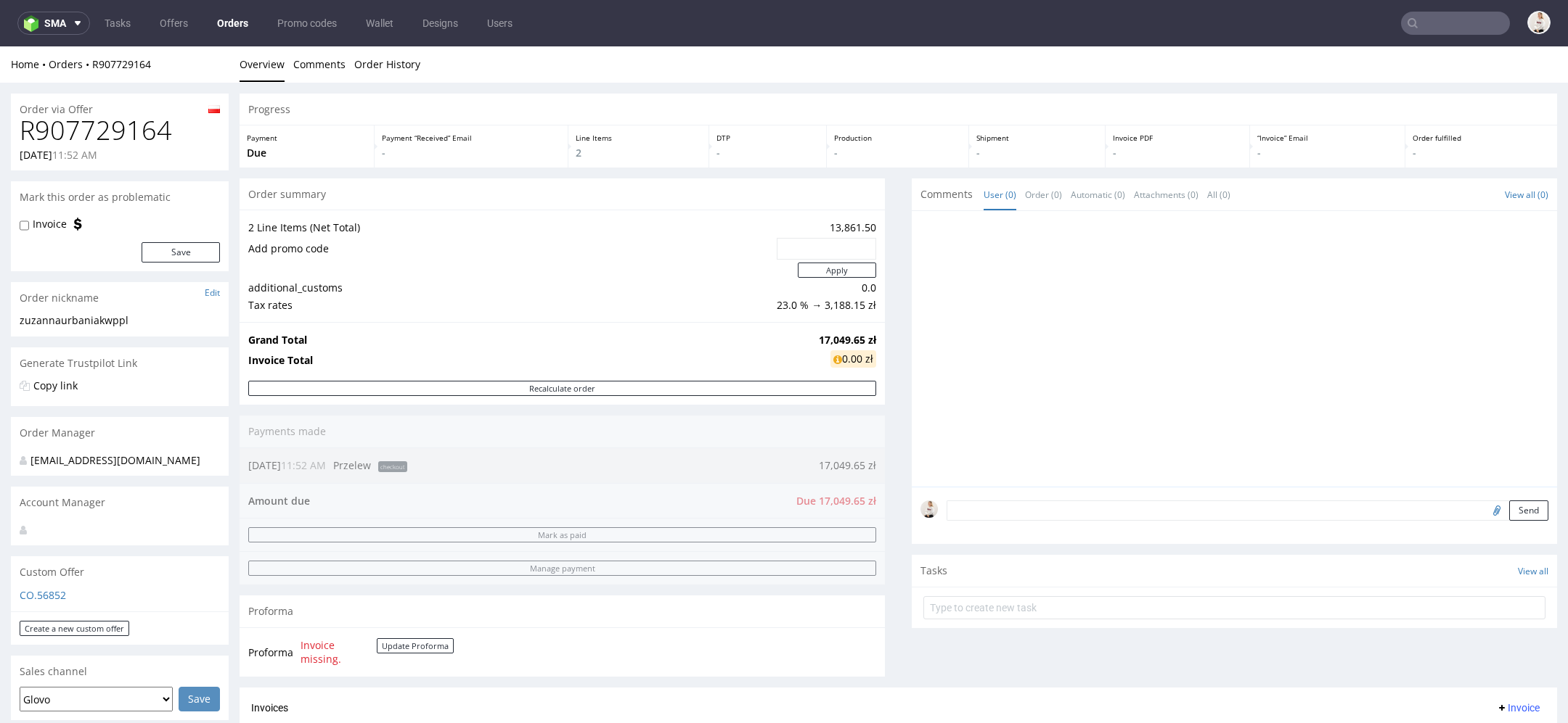
click at [128, 132] on h1 "R907729164" at bounding box center [119, 131] width 200 height 29
copy h1 "R907729164"
click at [819, 339] on strong "17,049.65 zł" at bounding box center [846, 340] width 57 height 14
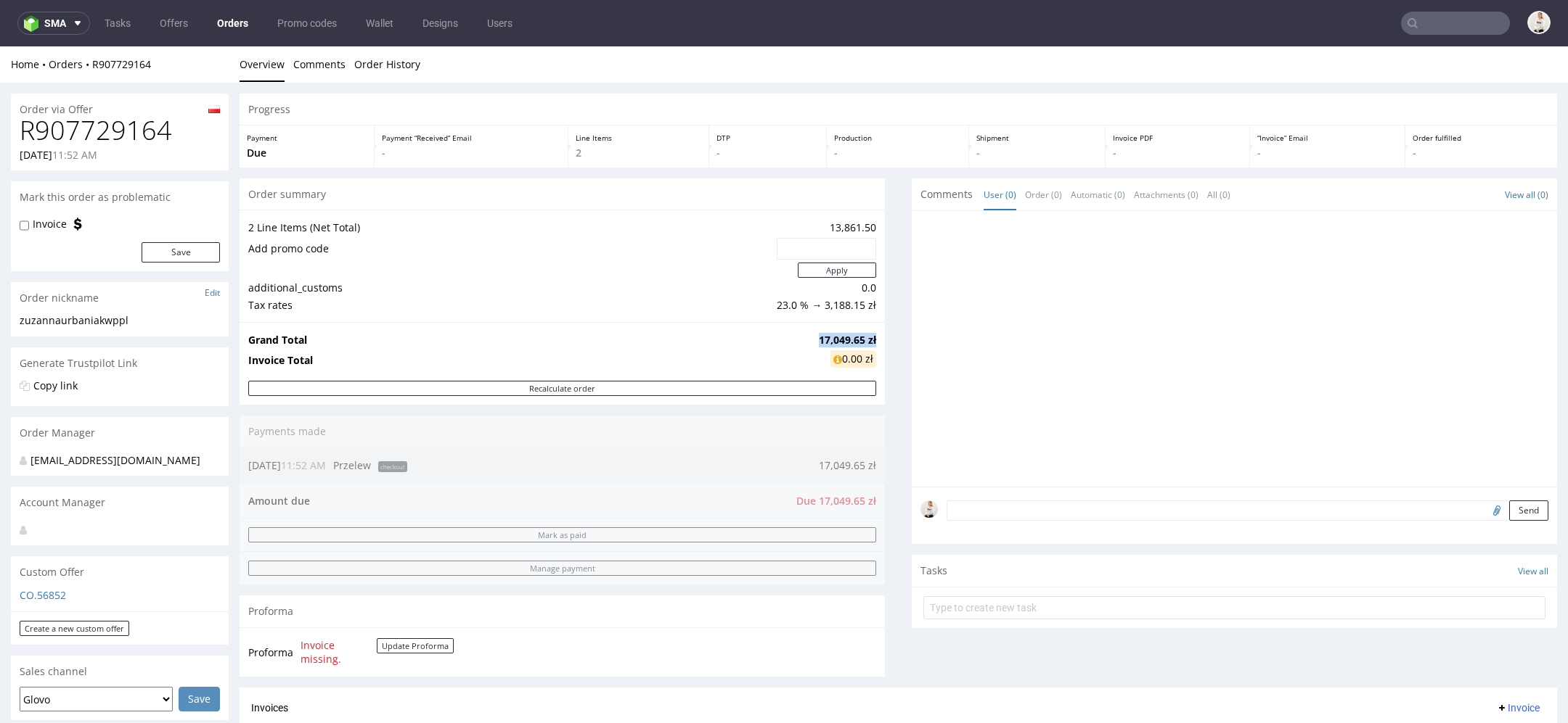
click at [819, 339] on strong "17,049.65 zł" at bounding box center [846, 340] width 57 height 14
copy strong "17,049.65 zł"
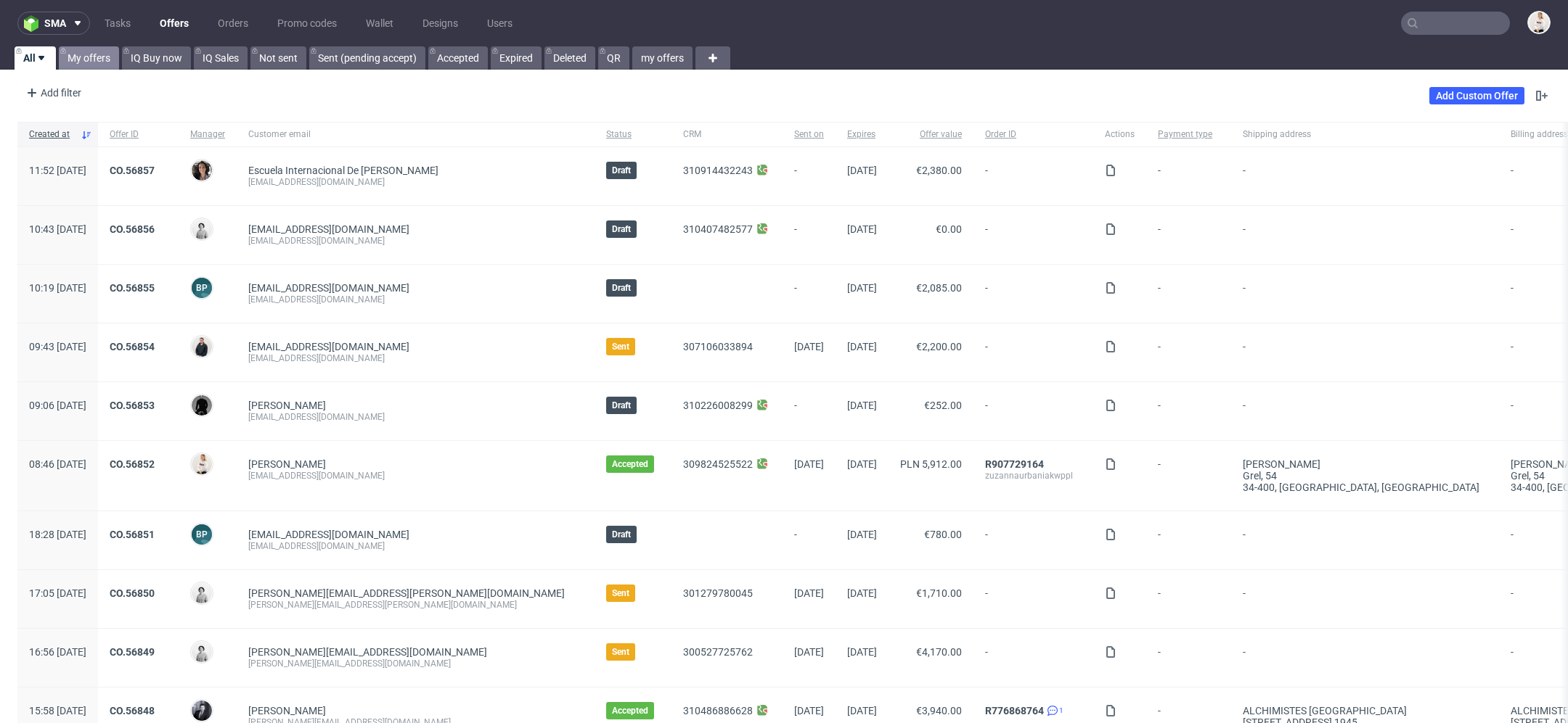
click at [101, 61] on link "My offers" at bounding box center [89, 58] width 60 height 23
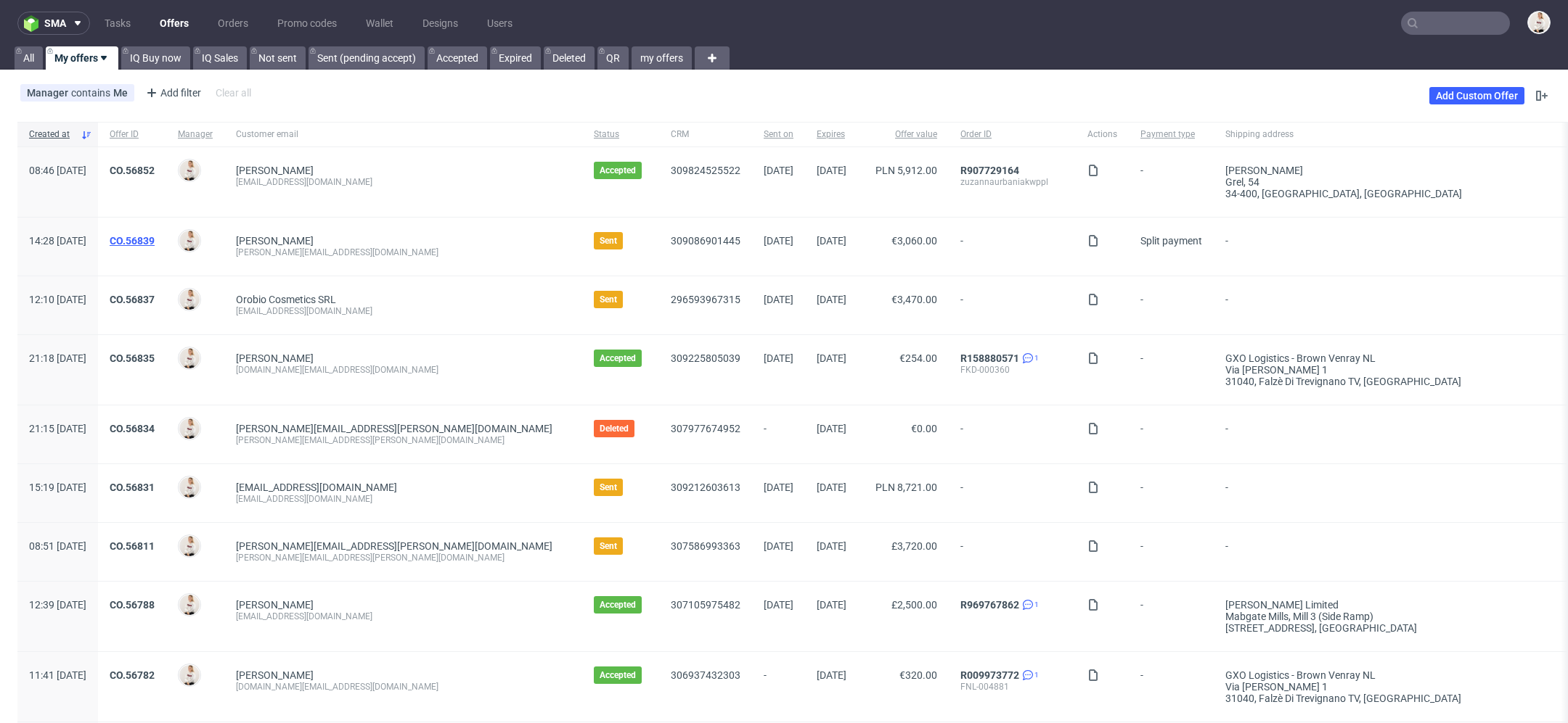
click at [155, 239] on link "CO.56839" at bounding box center [132, 241] width 45 height 12
